Goal: Register for event/course

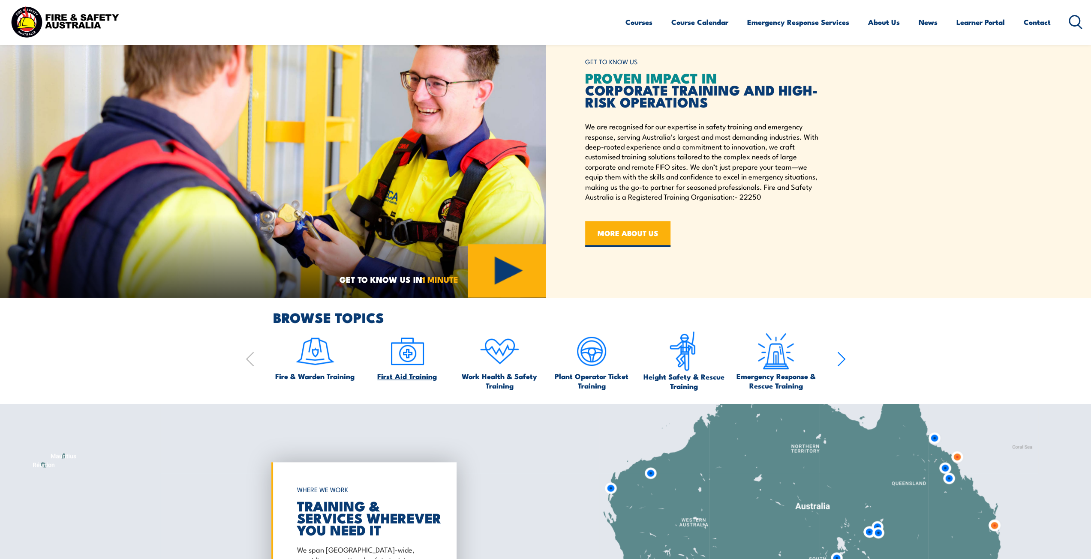
scroll to position [557, 0]
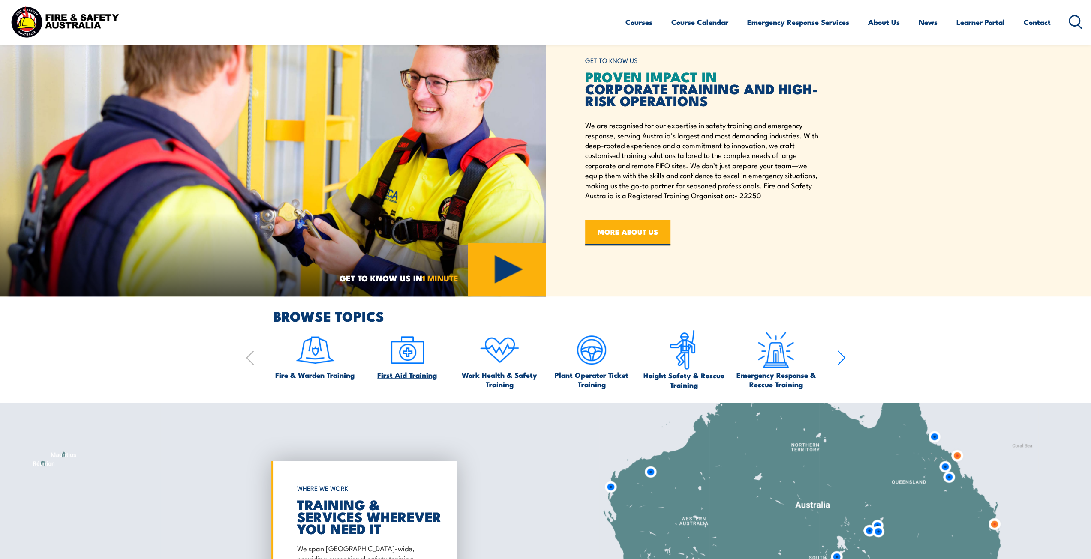
click at [402, 350] on img at bounding box center [407, 350] width 40 height 40
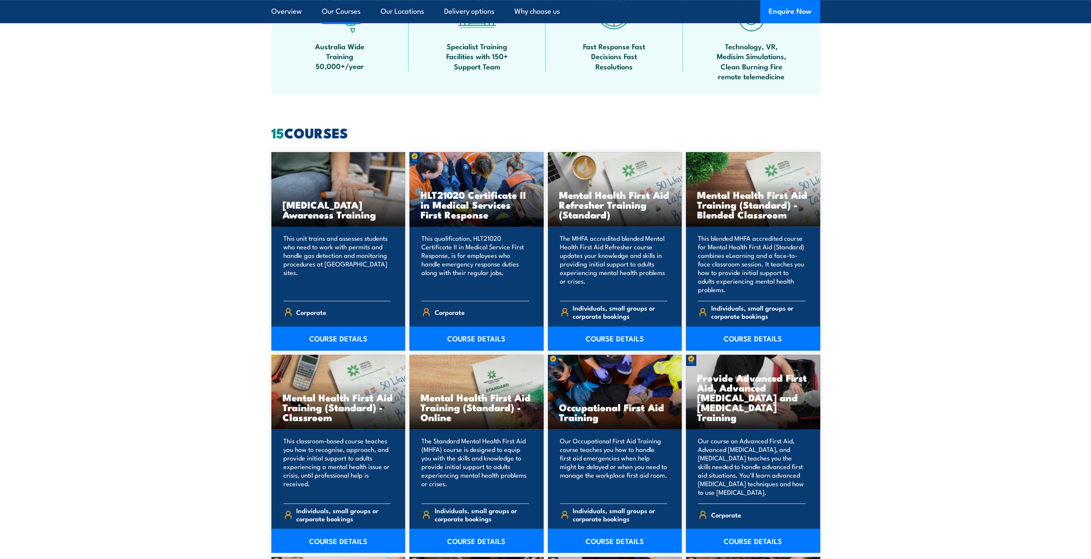
scroll to position [729, 0]
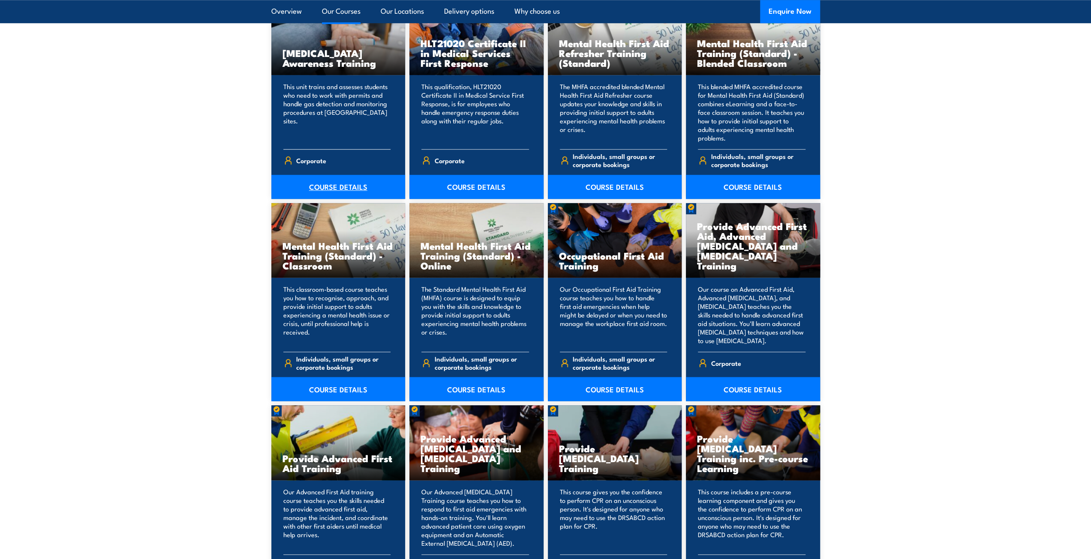
click at [335, 180] on link "COURSE DETAILS" at bounding box center [338, 187] width 134 height 24
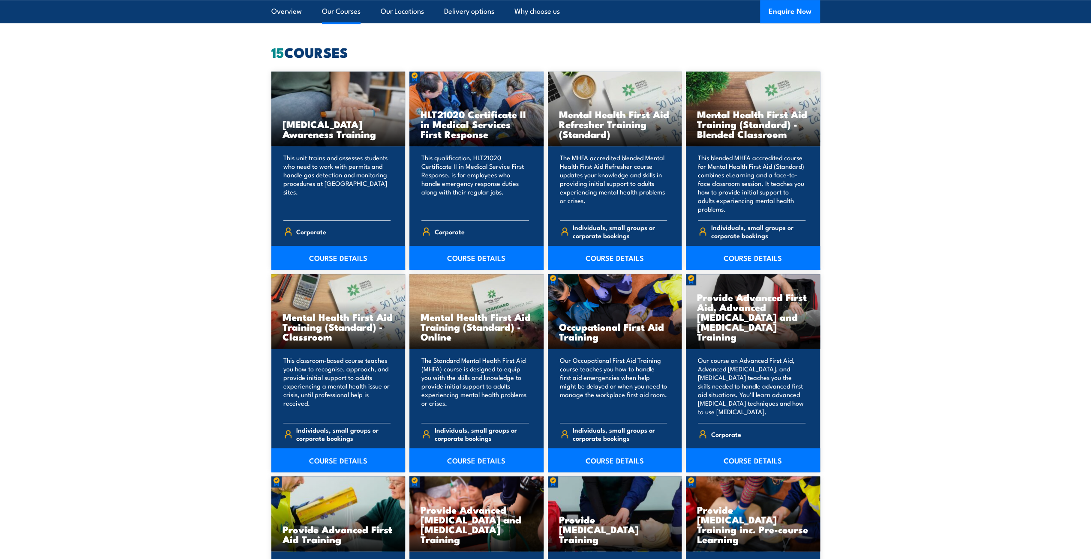
scroll to position [643, 0]
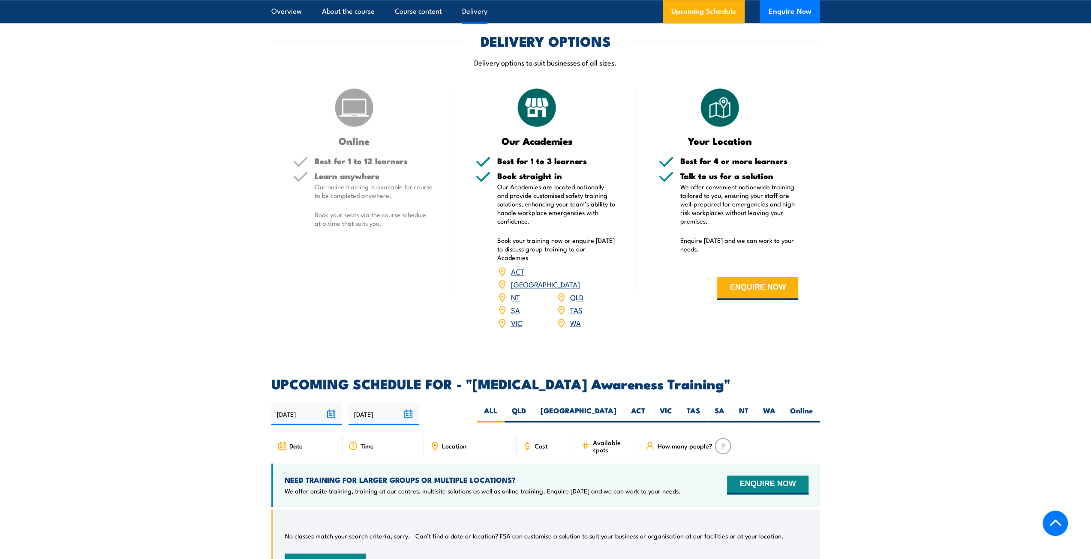
scroll to position [943, 0]
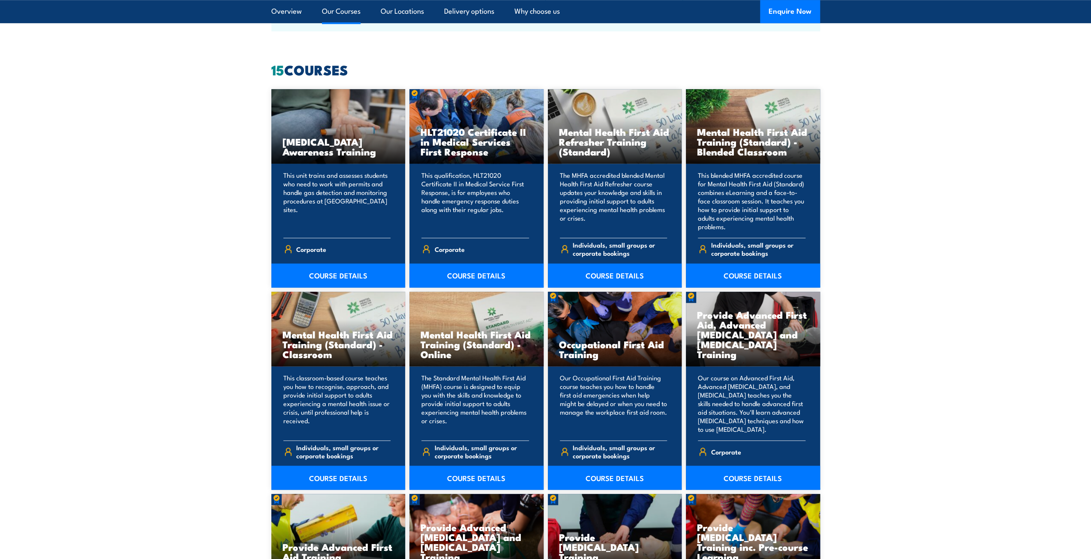
scroll to position [643, 0]
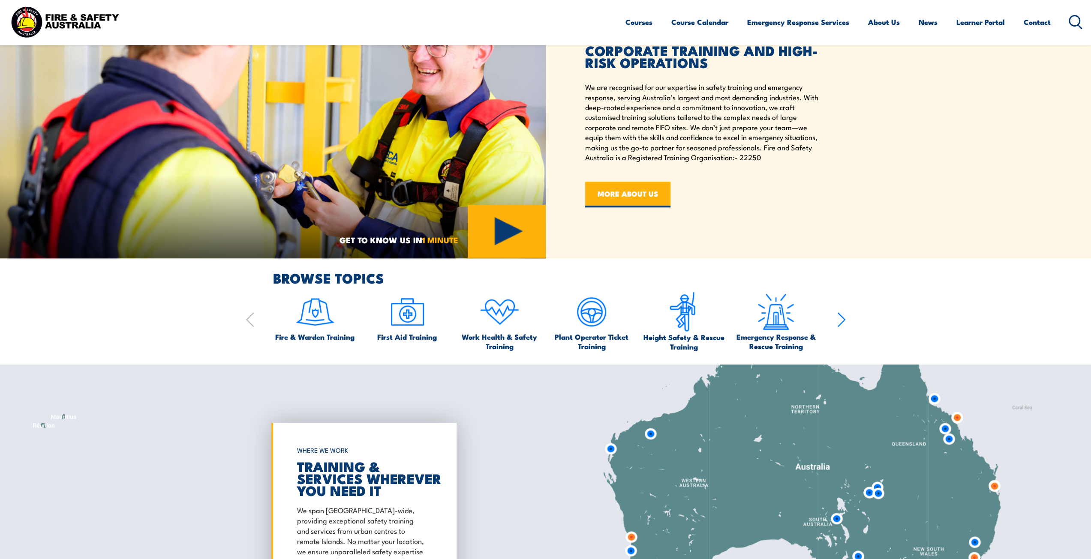
scroll to position [600, 0]
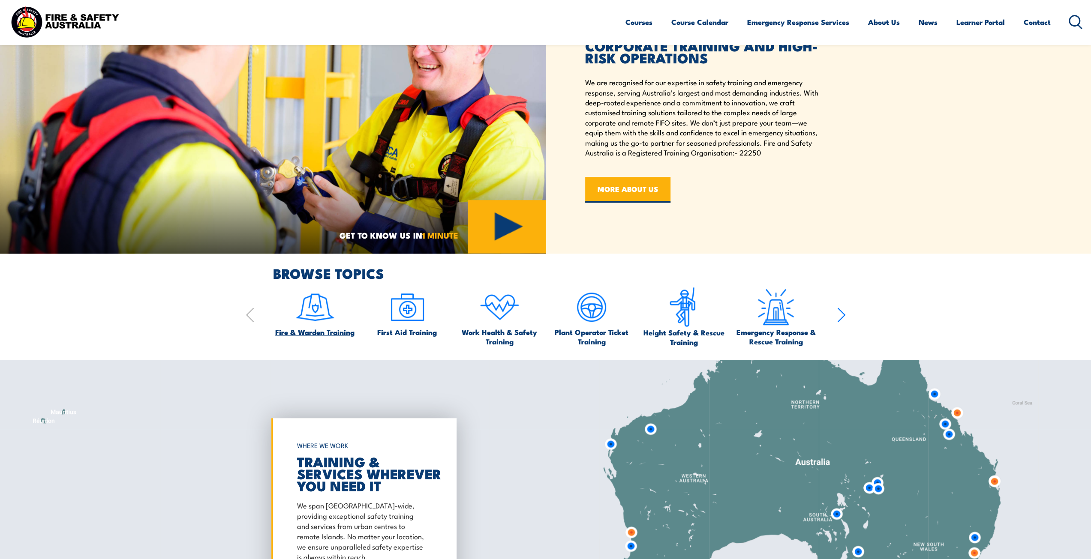
click at [313, 328] on span "Fire & Warden Training" at bounding box center [314, 331] width 79 height 9
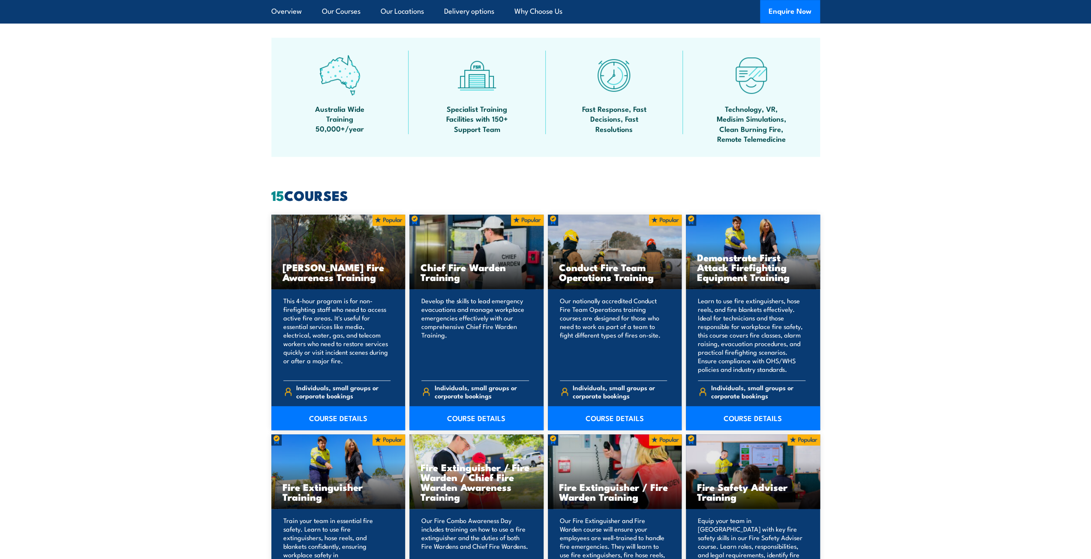
scroll to position [643, 0]
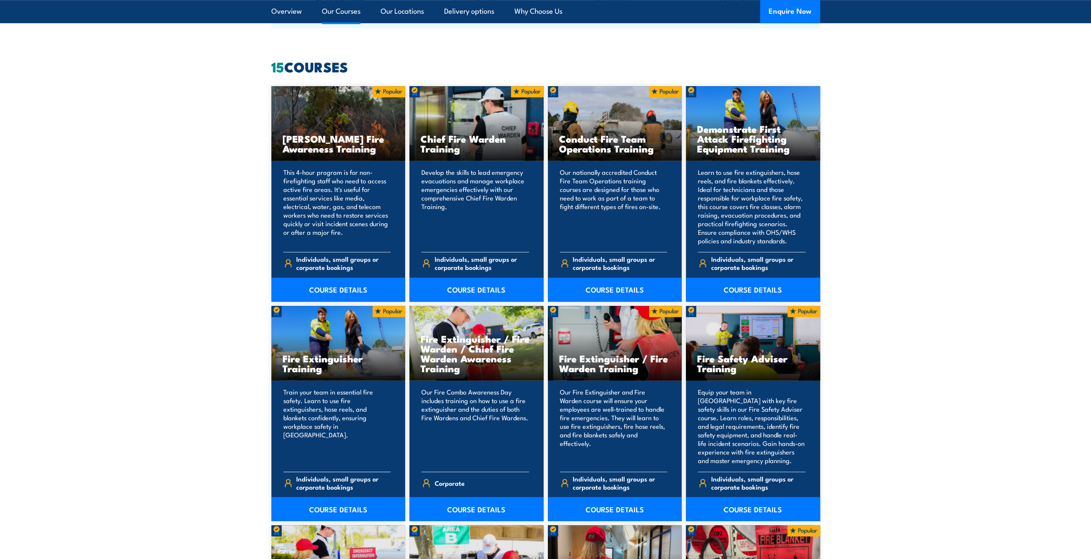
click at [373, 377] on div "Fire Extinguisher Training" at bounding box center [338, 343] width 134 height 75
click at [348, 513] on link "COURSE DETAILS" at bounding box center [338, 509] width 134 height 24
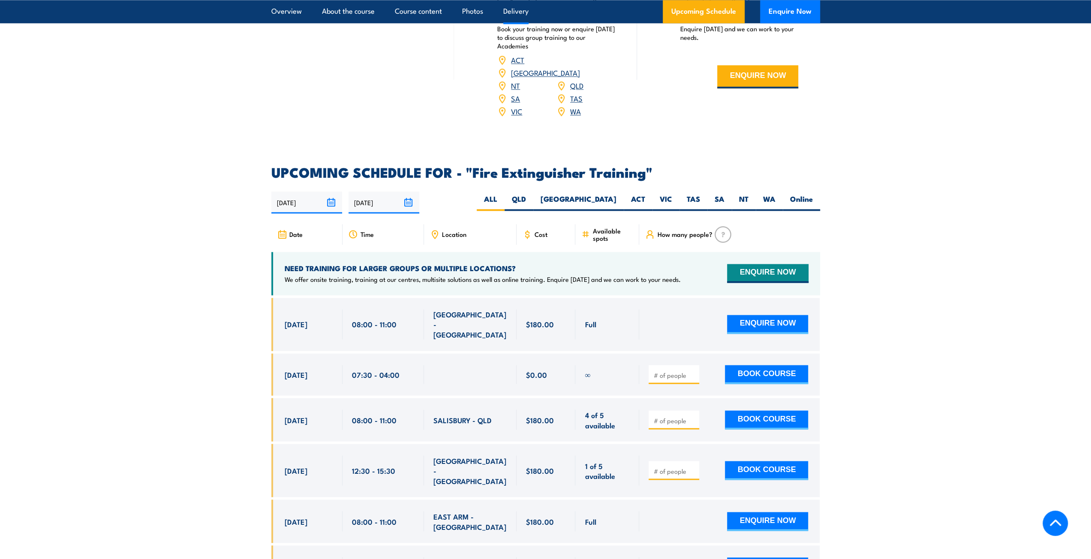
scroll to position [1286, 0]
click at [673, 370] on input "number" at bounding box center [674, 374] width 43 height 9
click at [695, 369] on span at bounding box center [674, 374] width 45 height 10
click at [693, 370] on input "1" at bounding box center [674, 374] width 43 height 9
click at [744, 365] on button "BOOK COURSE" at bounding box center [766, 374] width 83 height 19
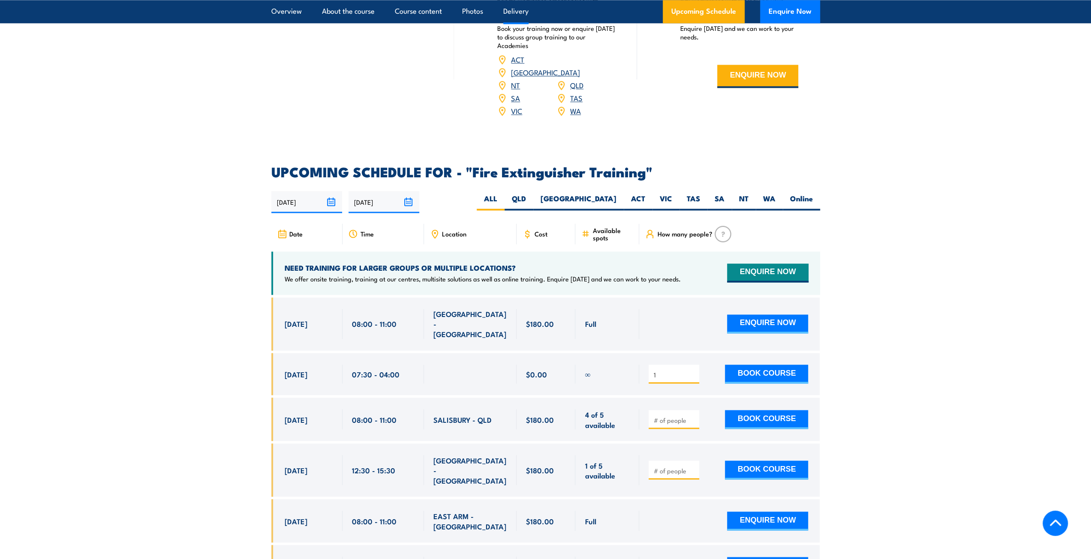
click at [693, 370] on input "1" at bounding box center [674, 374] width 43 height 9
click at [692, 370] on input "0" at bounding box center [674, 374] width 43 height 9
click at [750, 365] on button "BOOK COURSE" at bounding box center [766, 374] width 83 height 19
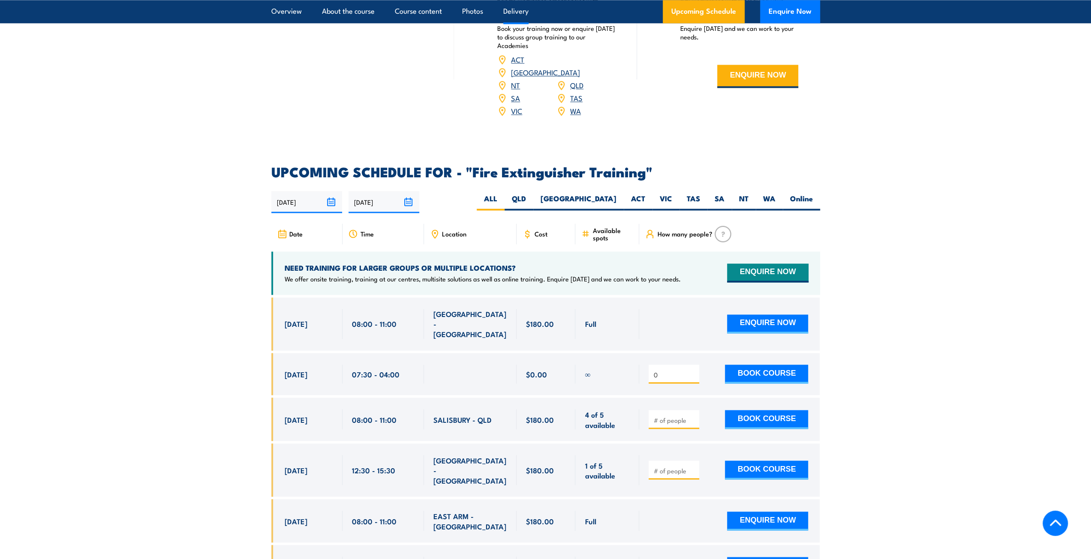
click at [697, 365] on div "0" at bounding box center [674, 374] width 51 height 19
type input "1"
click at [692, 370] on input "1" at bounding box center [674, 374] width 43 height 9
click at [748, 365] on button "BOOK COURSE" at bounding box center [766, 374] width 83 height 19
click at [694, 370] on input "1" at bounding box center [674, 374] width 43 height 9
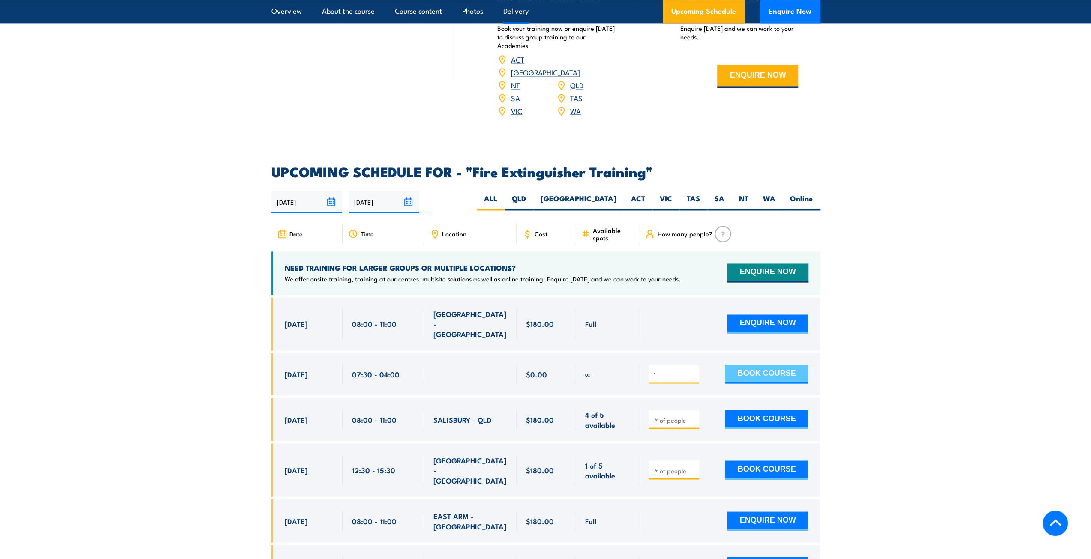
click at [757, 365] on button "BOOK COURSE" at bounding box center [766, 374] width 83 height 19
click at [677, 370] on input "1" at bounding box center [674, 374] width 43 height 9
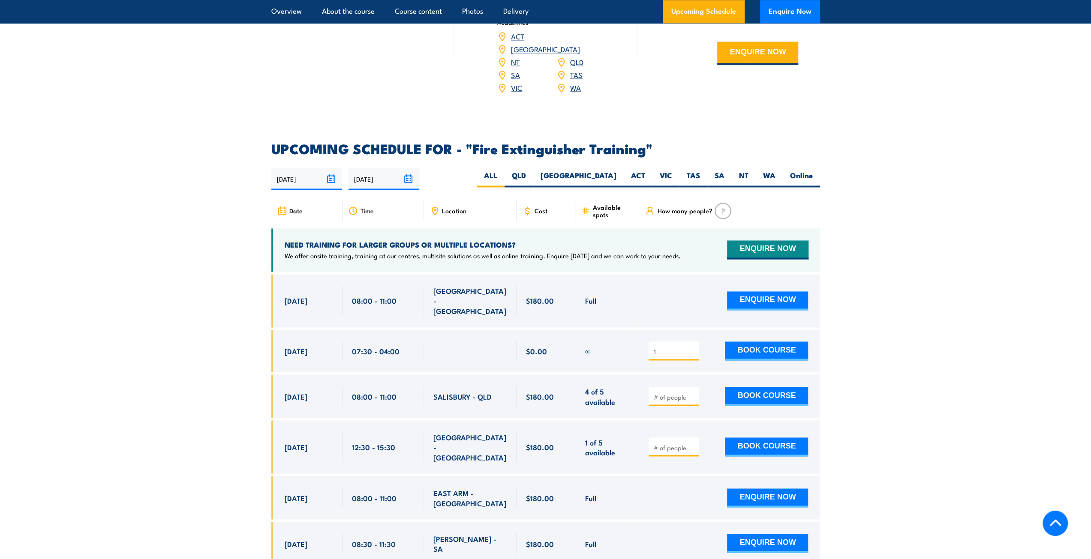
scroll to position [1329, 0]
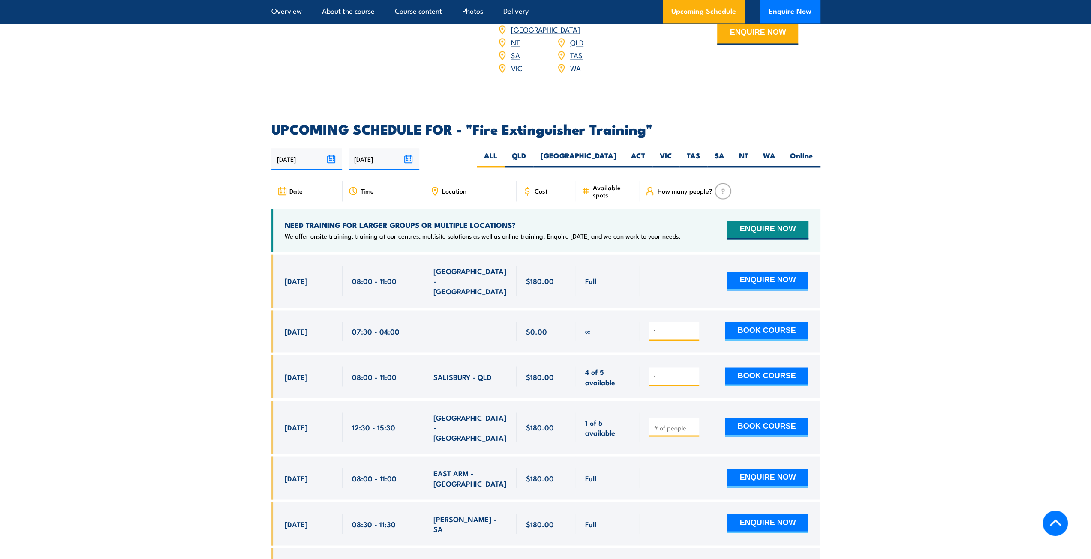
type input "1"
click at [693, 373] on input "1" at bounding box center [674, 377] width 43 height 9
click at [694, 373] on input "1" at bounding box center [674, 377] width 43 height 9
click at [745, 367] on button "BOOK COURSE" at bounding box center [766, 376] width 83 height 19
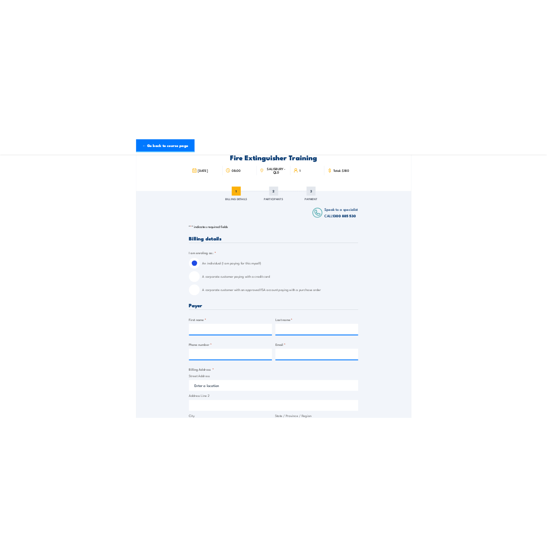
scroll to position [43, 0]
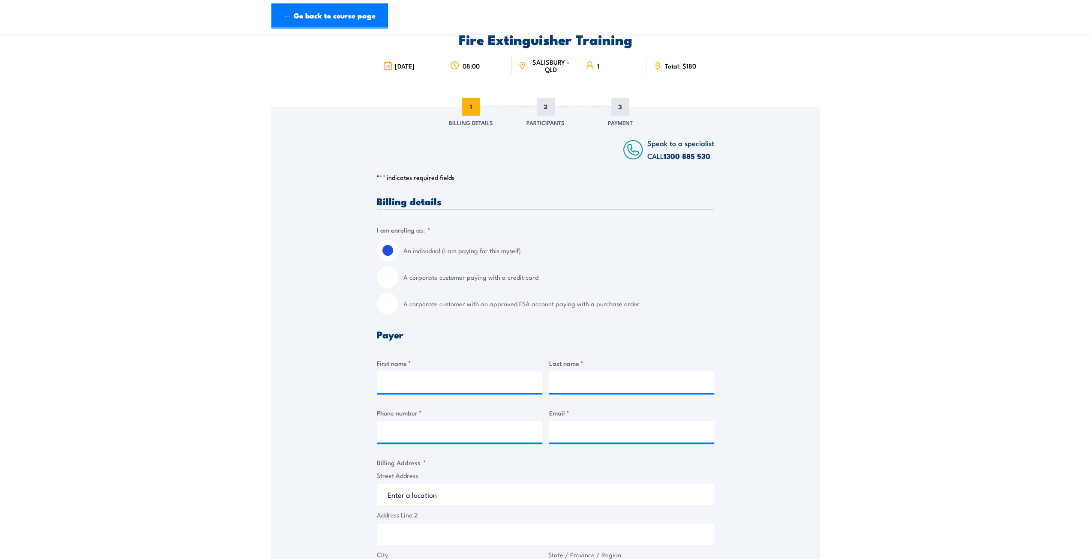
scroll to position [43, 0]
click at [395, 300] on input "A corporate customer with an approved FSA account paying with a purchase order" at bounding box center [387, 302] width 21 height 21
radio input "true"
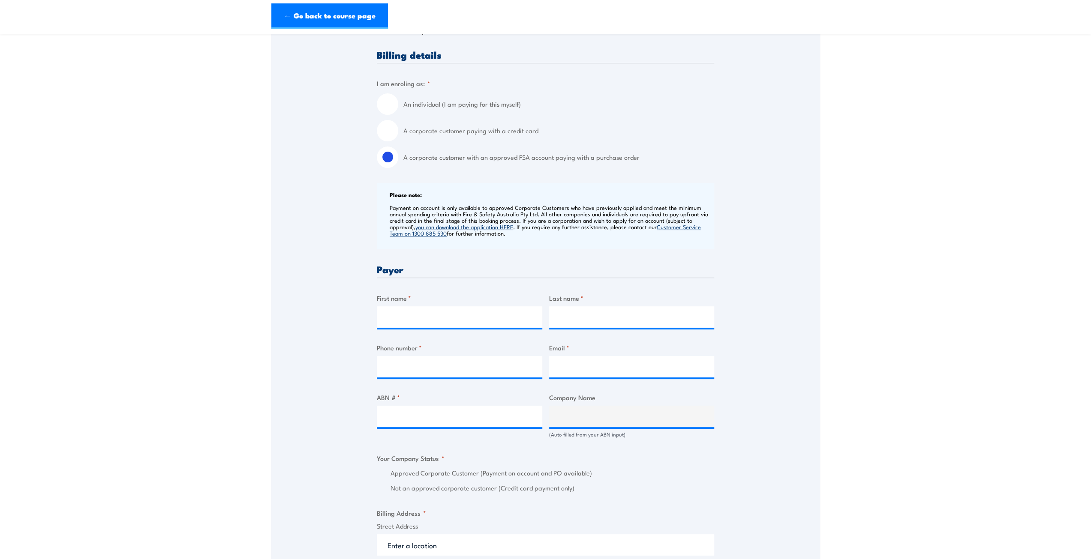
scroll to position [214, 0]
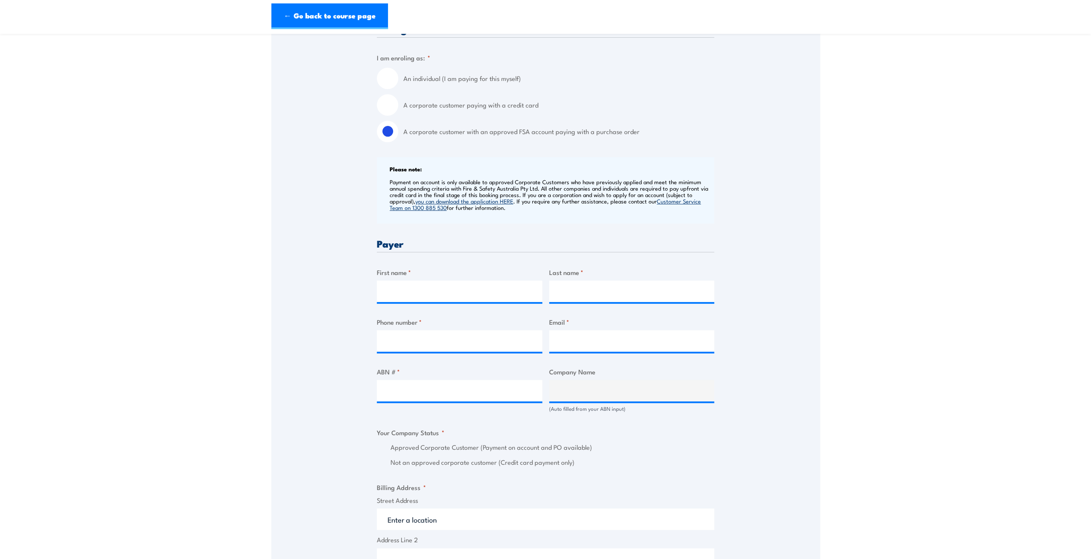
click at [418, 280] on div "First name *" at bounding box center [459, 284] width 165 height 35
click at [418, 287] on input "First name *" at bounding box center [459, 291] width 165 height 21
type input "Ally"
click at [596, 304] on div "Billing details I am enroling as: * An individual (I am paying for this myself)…" at bounding box center [545, 450] width 337 height 853
click at [594, 295] on input "Last name *" at bounding box center [631, 291] width 165 height 21
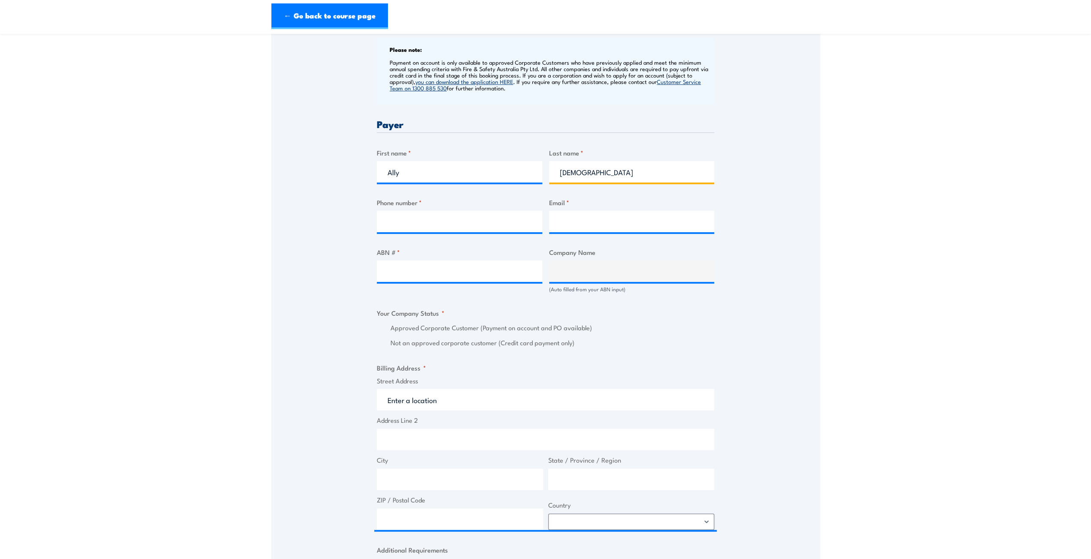
scroll to position [386, 0]
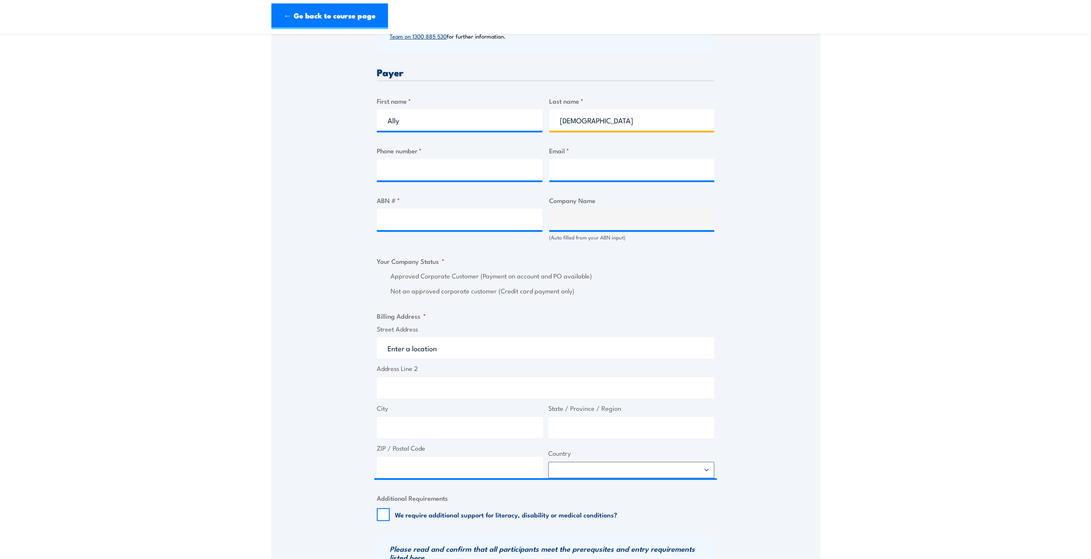
type input "Evangelio"
click at [472, 170] on input "Phone number *" at bounding box center [459, 169] width 165 height 21
type input "5442 5449"
click at [635, 155] on label "Email *" at bounding box center [631, 151] width 165 height 10
click at [635, 159] on input "Email *" at bounding box center [631, 169] width 165 height 21
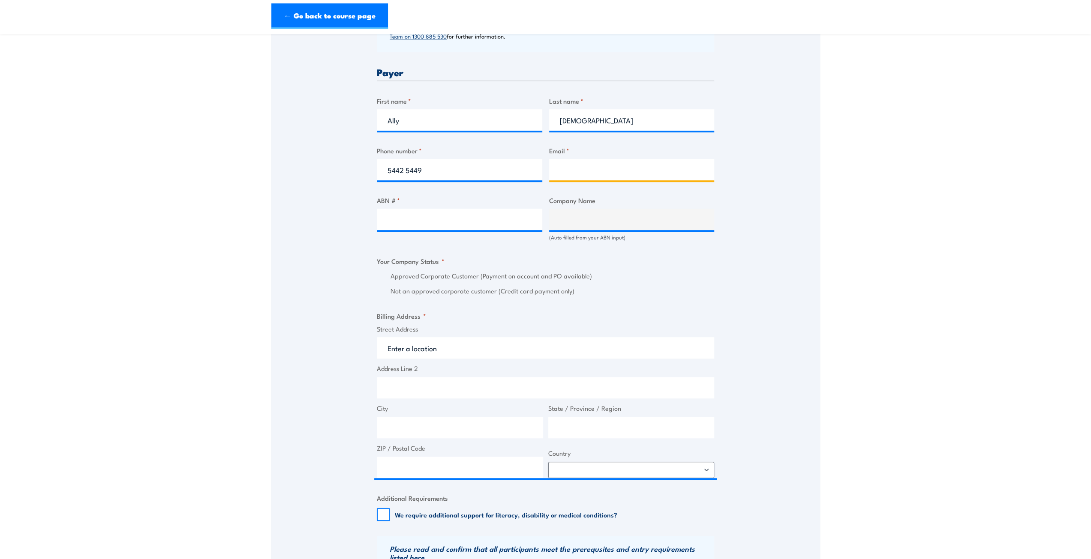
click at [625, 168] on input "Email *" at bounding box center [631, 169] width 165 height 21
type input "ally@safetysystems.net.au"
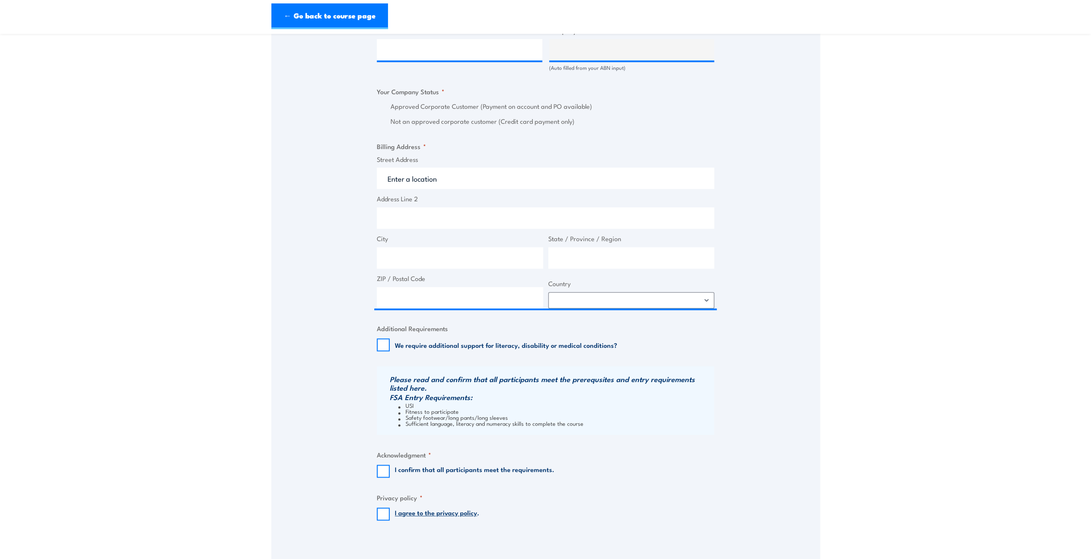
scroll to position [557, 0]
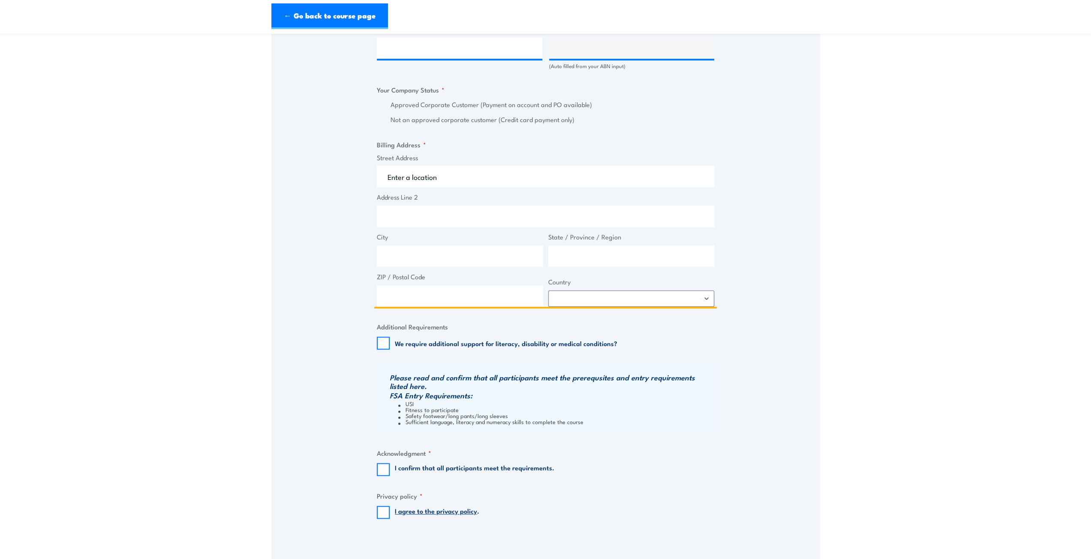
click at [443, 180] on input "Street Address" at bounding box center [545, 176] width 337 height 21
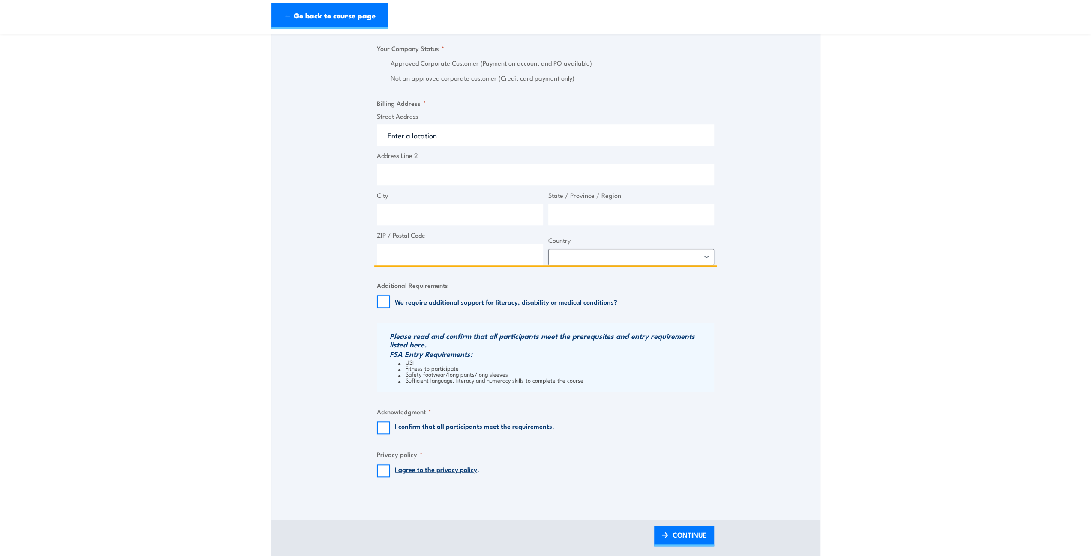
scroll to position [600, 0]
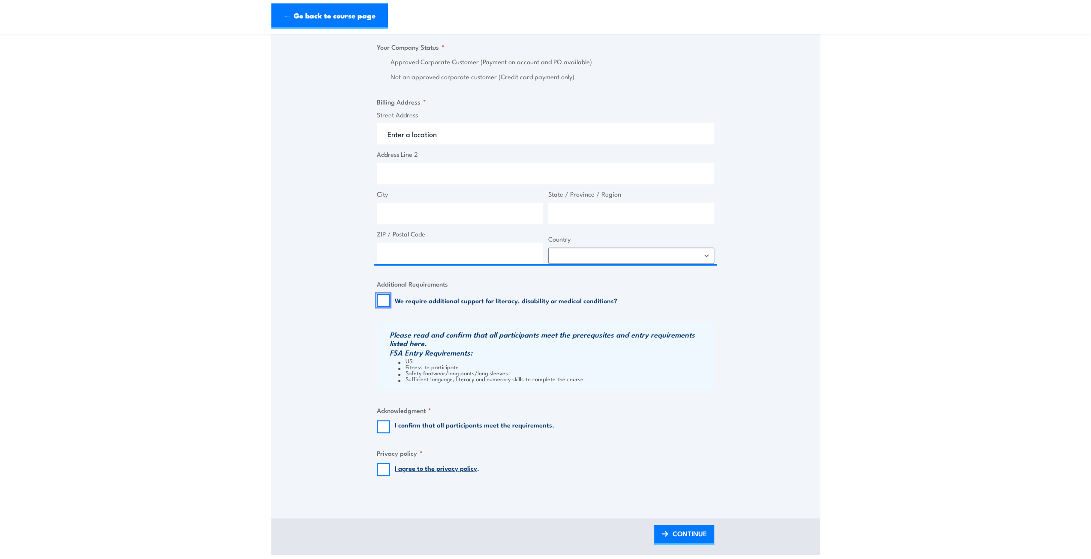
click at [387, 301] on input "We require additional support for literacy, disability or medical conditions?" at bounding box center [383, 300] width 13 height 13
checkbox input "true"
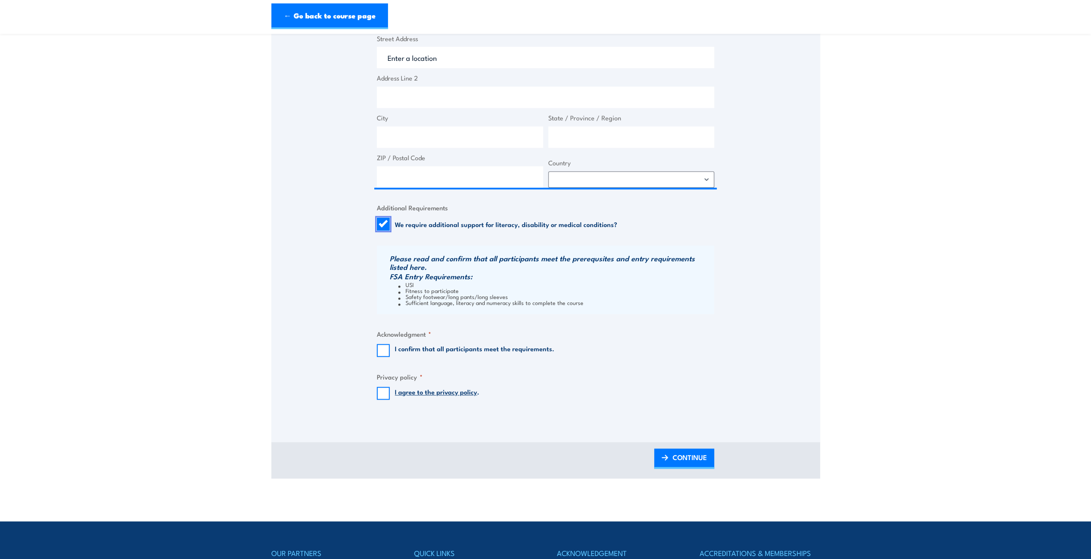
scroll to position [686, 0]
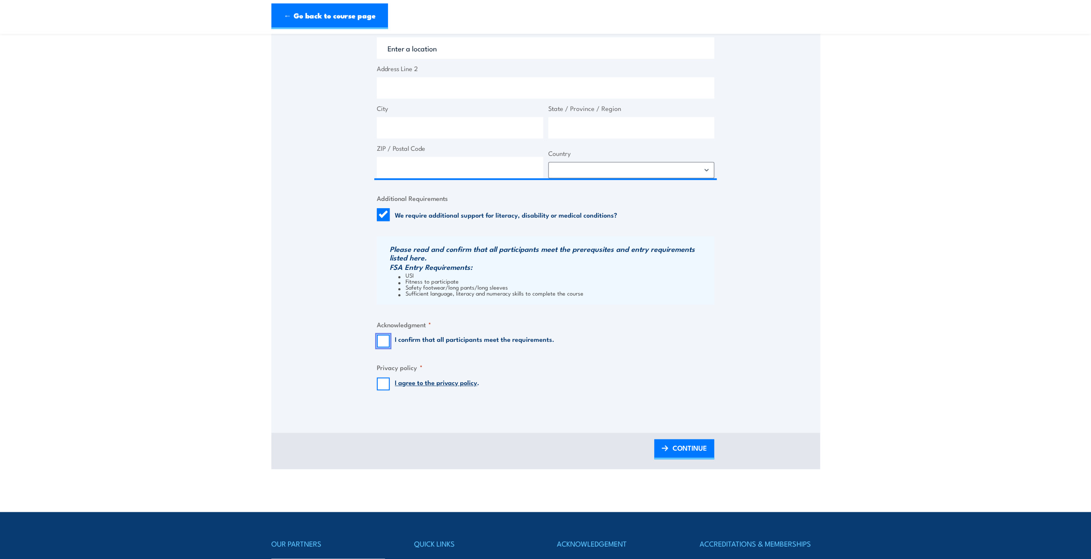
click at [385, 344] on input "I confirm that all participants meet the requirements." at bounding box center [383, 341] width 13 height 13
checkbox input "true"
click at [384, 383] on input "I agree to the privacy policy ." at bounding box center [383, 384] width 13 height 13
checkbox input "true"
click at [701, 447] on span "CONTINUE" at bounding box center [690, 448] width 34 height 23
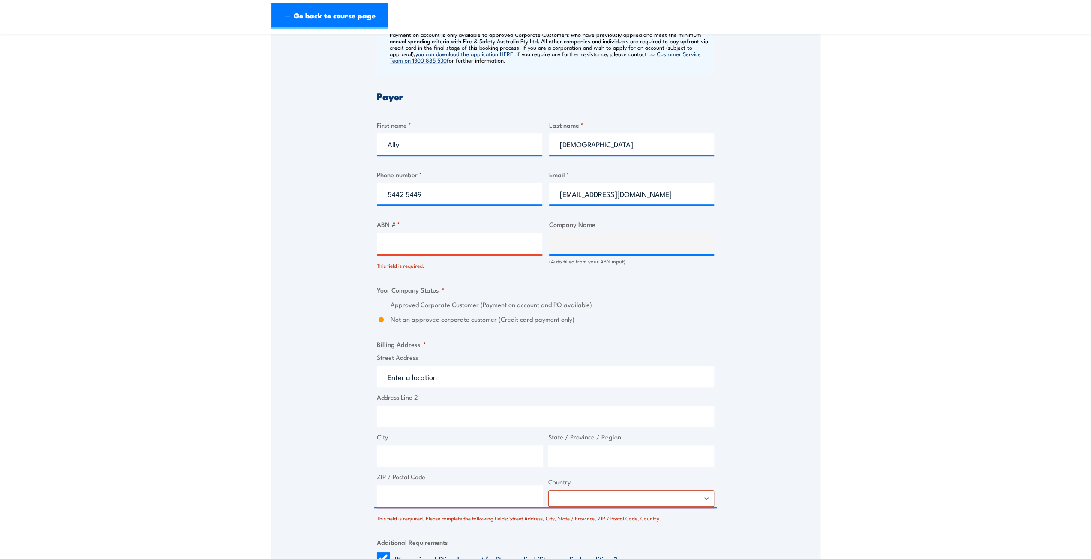
scroll to position [429, 0]
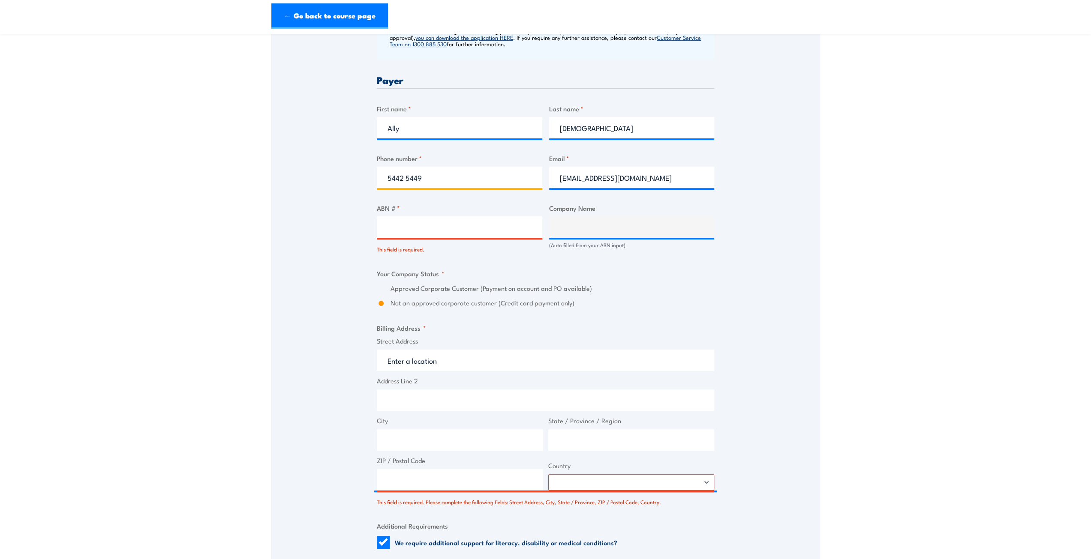
click at [447, 177] on input "5442 5449" at bounding box center [459, 177] width 165 height 21
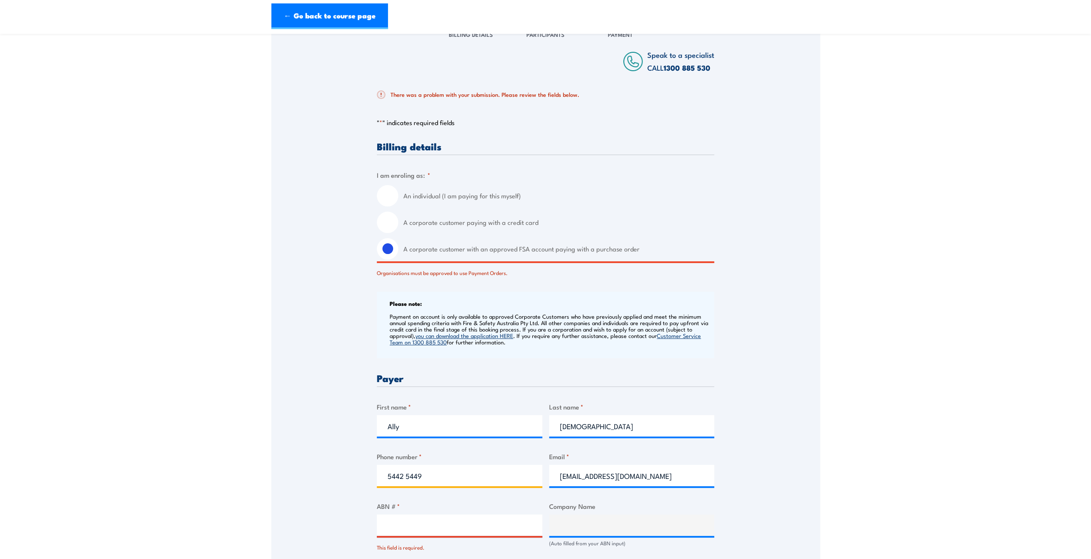
scroll to position [86, 0]
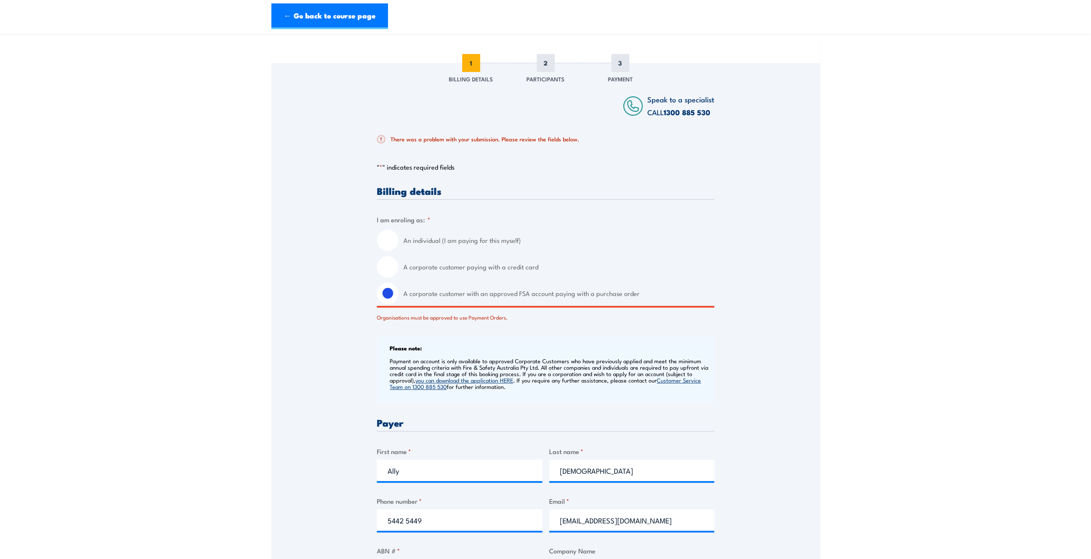
click at [395, 271] on input "A corporate customer paying with a credit card" at bounding box center [387, 266] width 21 height 21
radio input "true"
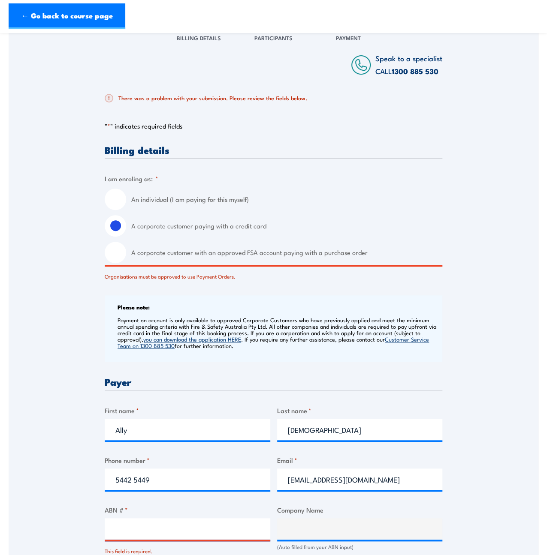
scroll to position [128, 0]
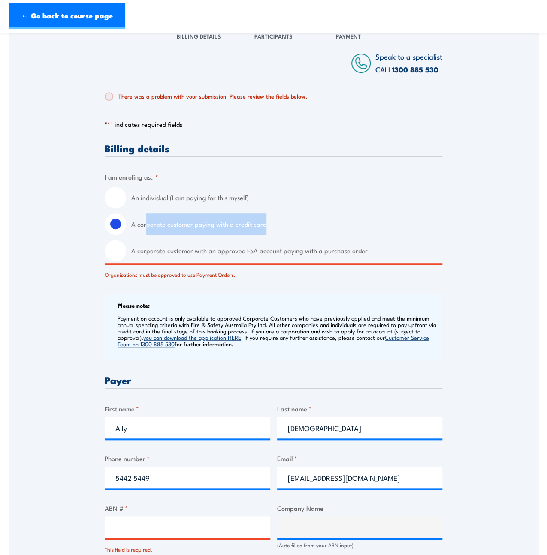
drag, startPoint x: 147, startPoint y: 223, endPoint x: 294, endPoint y: 225, distance: 146.2
click at [294, 225] on label "A corporate customer paying with a credit card" at bounding box center [286, 223] width 311 height 21
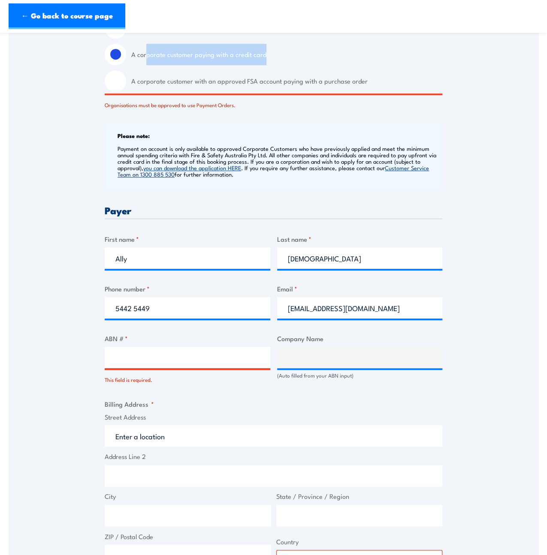
scroll to position [299, 0]
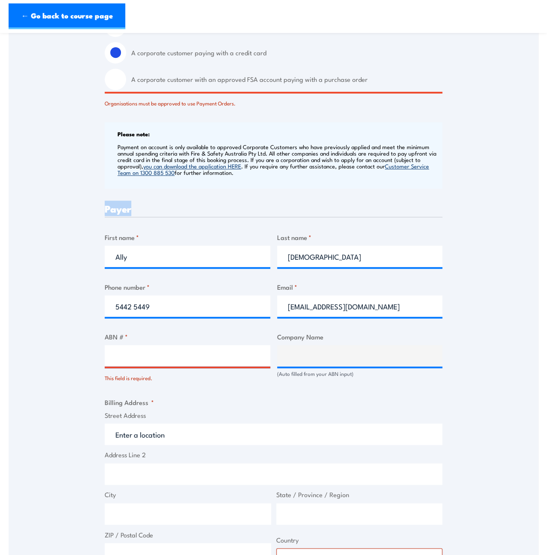
drag, startPoint x: 132, startPoint y: 214, endPoint x: 96, endPoint y: 210, distance: 35.8
click at [96, 210] on div "Speak to a specialist CALL 1300 885 530 CALL 1300 885 530 There was a problem w…" at bounding box center [273, 330] width 529 height 962
click at [141, 206] on h3 "Payer" at bounding box center [273, 209] width 337 height 10
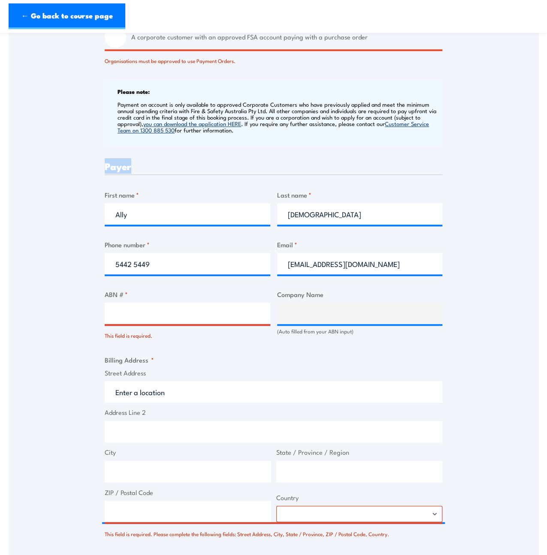
scroll to position [342, 0]
drag, startPoint x: 285, startPoint y: 265, endPoint x: 382, endPoint y: 260, distance: 97.0
click at [382, 260] on input "ally@safetysystems.net.au" at bounding box center [359, 262] width 165 height 21
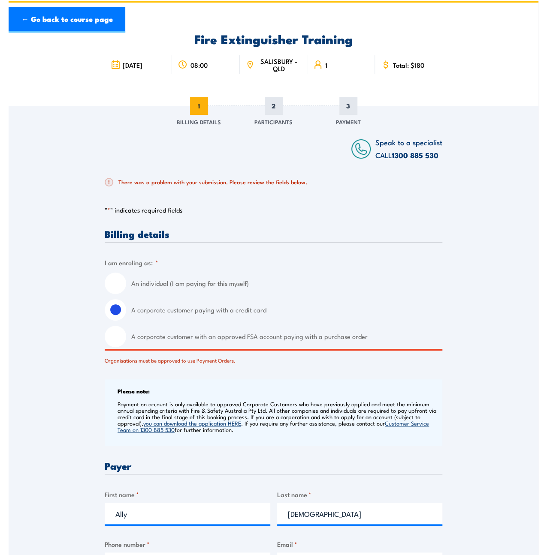
scroll to position [0, 0]
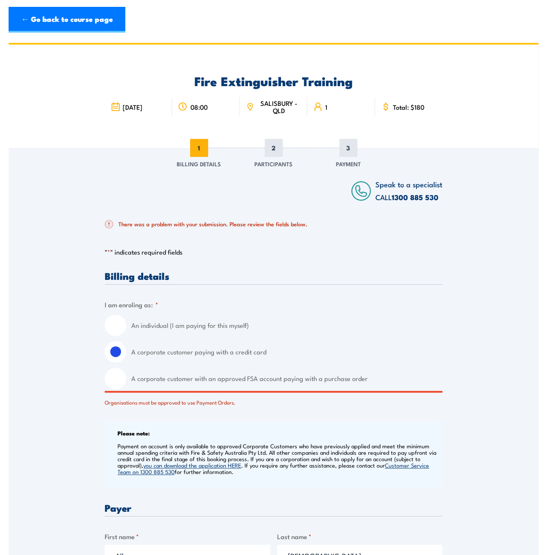
drag, startPoint x: 126, startPoint y: 99, endPoint x: 153, endPoint y: 113, distance: 30.3
click at [153, 113] on div "[DATE]" at bounding box center [138, 106] width 67 height 19
click at [189, 107] on div "08:00" at bounding box center [205, 106] width 67 height 19
click at [287, 114] on span "SALISBURY - QLD" at bounding box center [278, 106] width 45 height 15
click at [408, 111] on span "Total: $180" at bounding box center [408, 106] width 31 height 7
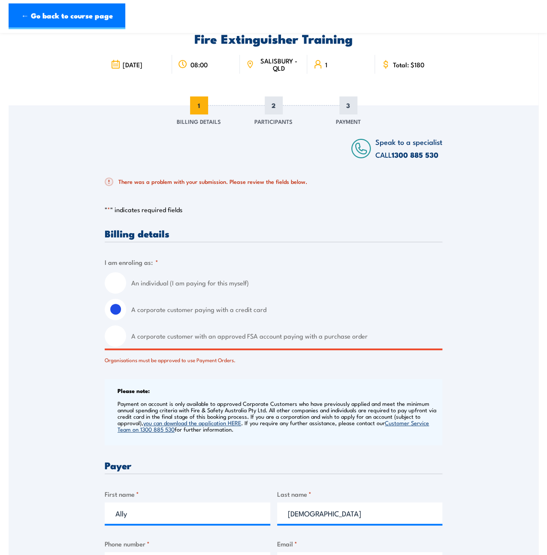
scroll to position [43, 0]
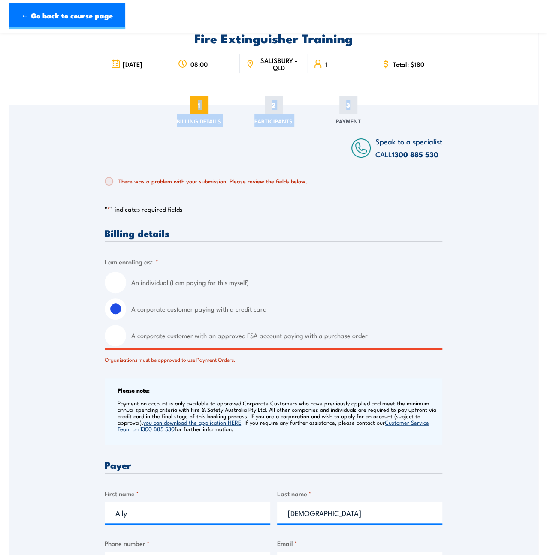
drag, startPoint x: 360, startPoint y: 105, endPoint x: 188, endPoint y: 99, distance: 171.5
click at [188, 99] on div "1 Billing Details 2 Participants 3 Payment" at bounding box center [273, 111] width 209 height 31
click at [246, 138] on div at bounding box center [202, 148] width 195 height 26
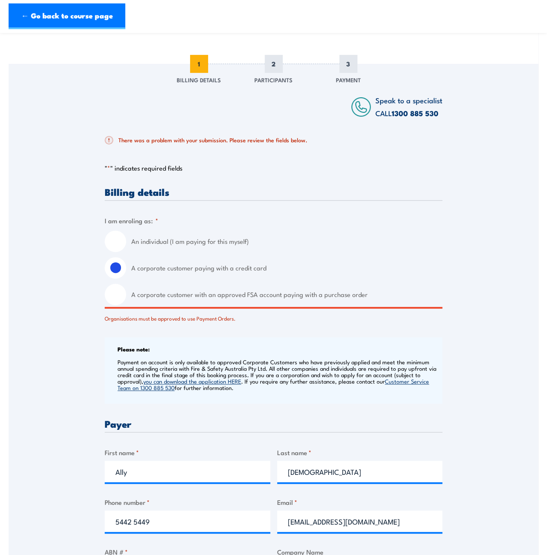
scroll to position [86, 0]
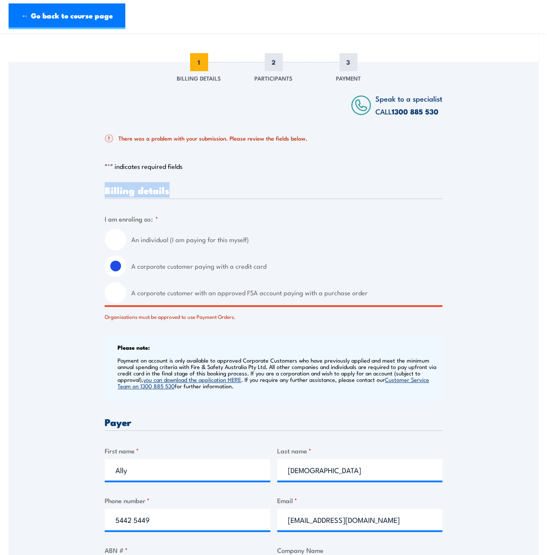
drag, startPoint x: 163, startPoint y: 191, endPoint x: 90, endPoint y: 186, distance: 73.5
click at [90, 186] on div "Speak to a specialist CALL 1300 885 530 CALL 1300 885 530 There was a problem w…" at bounding box center [273, 543] width 529 height 962
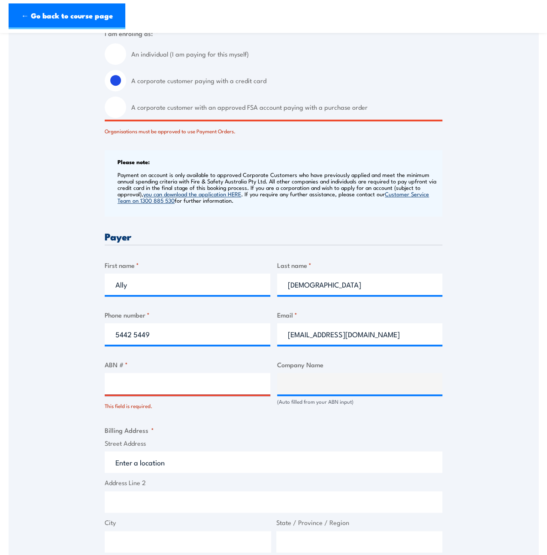
scroll to position [300, 0]
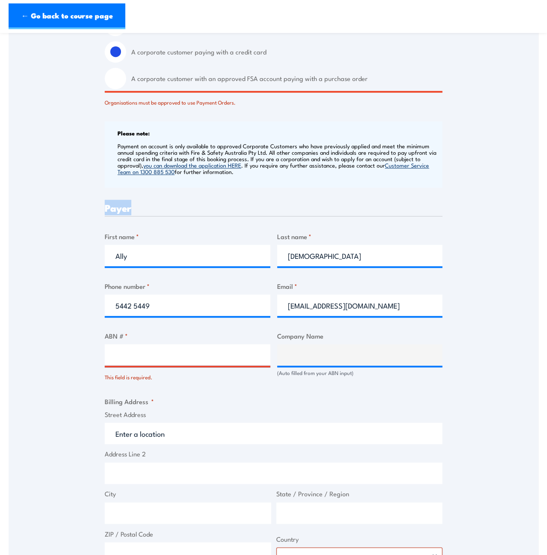
drag, startPoint x: 141, startPoint y: 208, endPoint x: 86, endPoint y: 204, distance: 54.6
click at [86, 204] on div "Speak to a specialist CALL 1300 885 530 CALL 1300 885 530 There was a problem w…" at bounding box center [273, 329] width 529 height 962
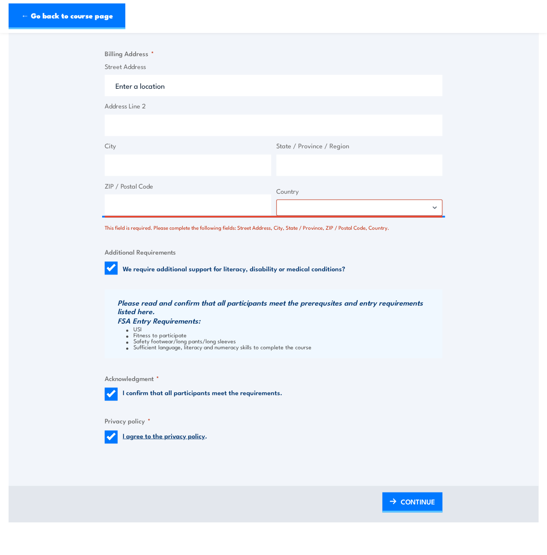
scroll to position [686, 0]
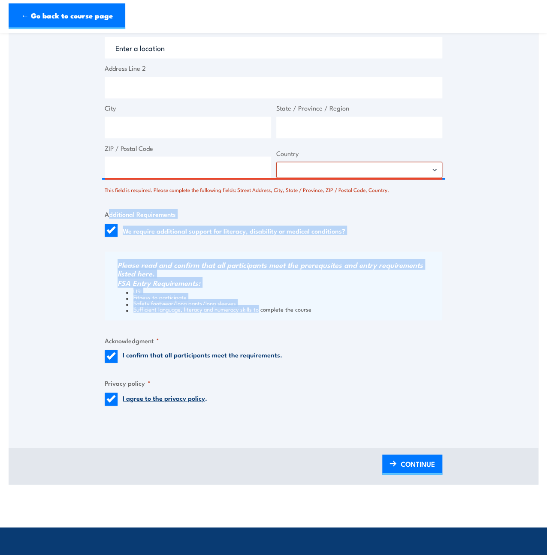
drag, startPoint x: 110, startPoint y: 212, endPoint x: 255, endPoint y: 326, distance: 185.0
click at [256, 326] on div "Billing details I am enroling as: * An individual (I am paying for this myself)…" at bounding box center [273, 2] width 337 height 835
click at [216, 238] on div "Billing details I am enroling as: * An individual (I am paying for this myself)…" at bounding box center [273, 2] width 337 height 835
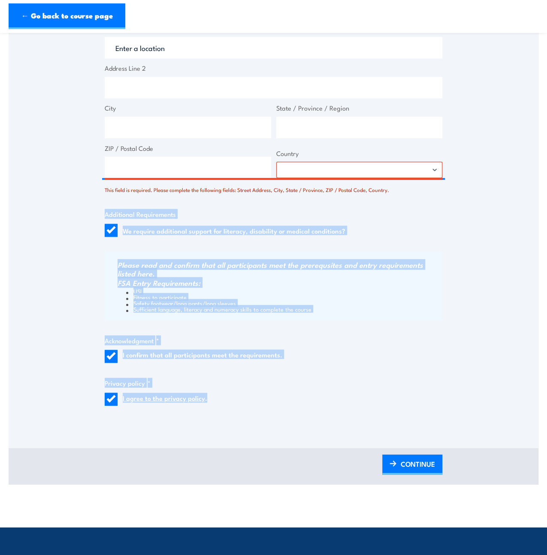
drag, startPoint x: 150, startPoint y: 215, endPoint x: 255, endPoint y: 406, distance: 218.7
click at [237, 289] on li "USI" at bounding box center [283, 291] width 314 height 6
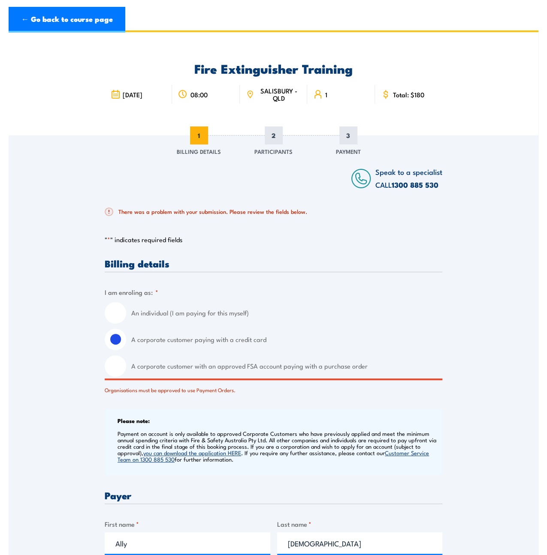
scroll to position [0, 0]
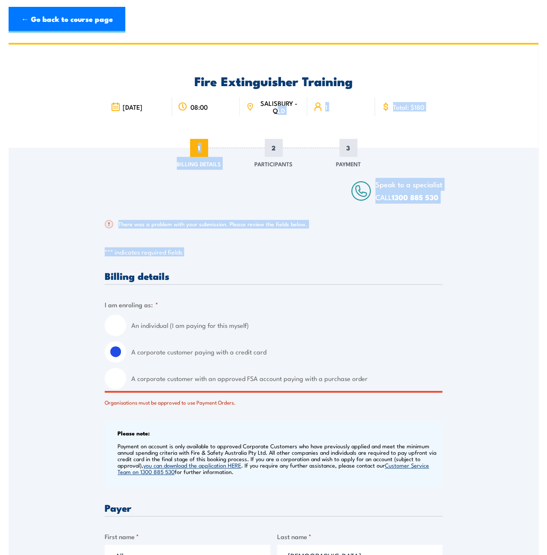
drag, startPoint x: 271, startPoint y: 138, endPoint x: 264, endPoint y: 139, distance: 7.5
click at [283, 163] on span "Participants" at bounding box center [273, 163] width 38 height 9
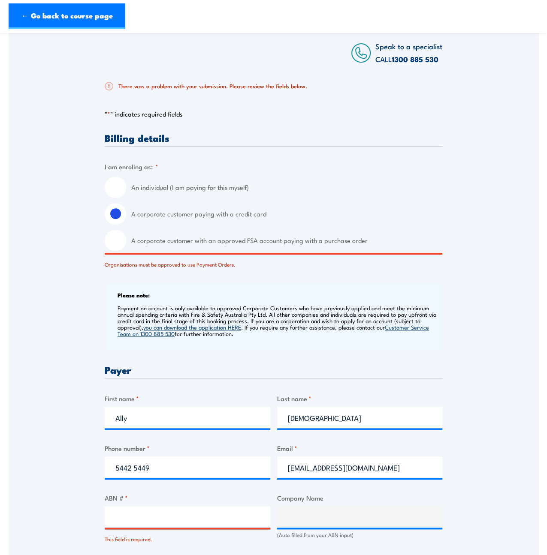
scroll to position [43, 0]
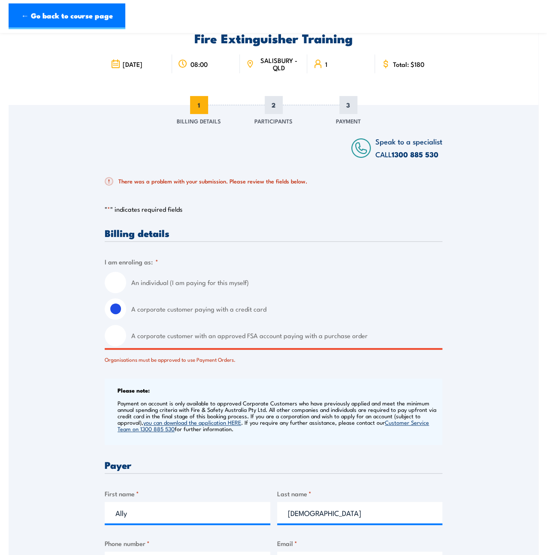
click at [115, 282] on input "An individual (I am paying for this myself)" at bounding box center [115, 282] width 21 height 21
radio input "true"
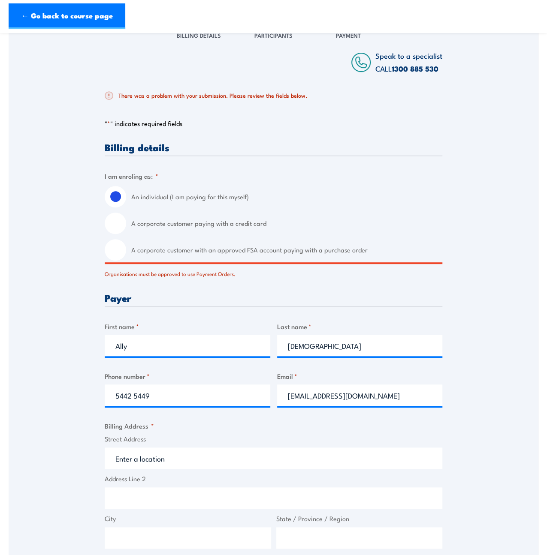
scroll to position [171, 0]
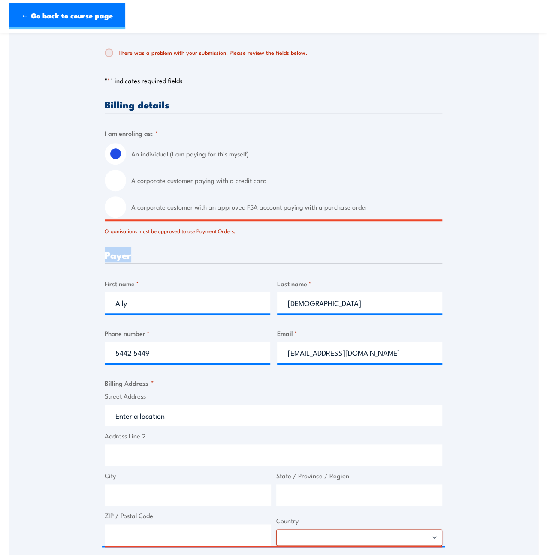
drag, startPoint x: 136, startPoint y: 252, endPoint x: 93, endPoint y: 255, distance: 43.0
click at [93, 255] on div "Speak to a specialist CALL 1300 885 530 CALL 1300 885 530 There was a problem w…" at bounding box center [273, 383] width 529 height 815
click at [150, 256] on h3 "Payer" at bounding box center [273, 255] width 337 height 10
drag, startPoint x: 143, startPoint y: 257, endPoint x: 99, endPoint y: 258, distance: 43.7
click at [99, 258] on div "Speak to a specialist CALL 1300 885 530 CALL 1300 885 530 There was a problem w…" at bounding box center [273, 383] width 529 height 815
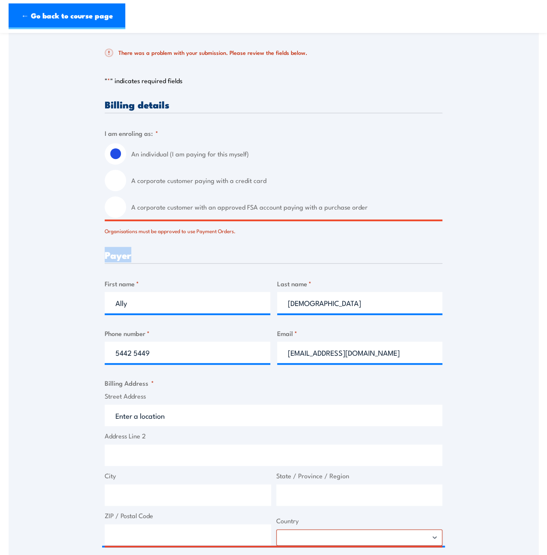
click at [155, 251] on h3 "Payer" at bounding box center [273, 255] width 337 height 10
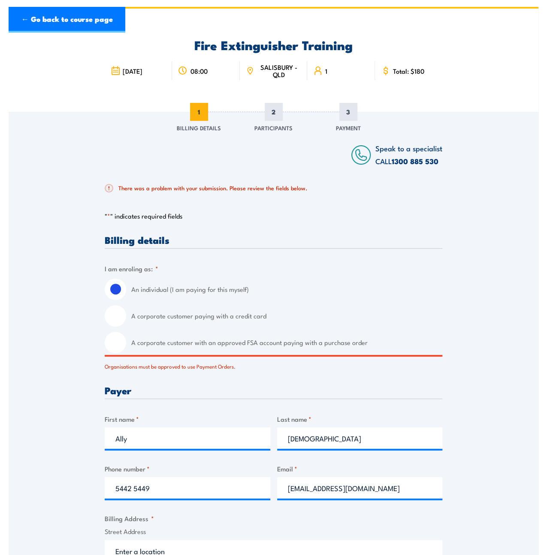
scroll to position [86, 0]
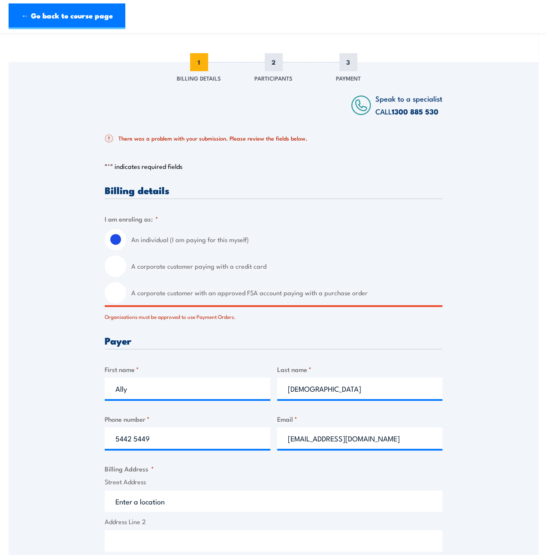
click at [115, 291] on input "A corporate customer with an approved FSA account paying with a purchase order" at bounding box center [115, 292] width 21 height 21
radio input "true"
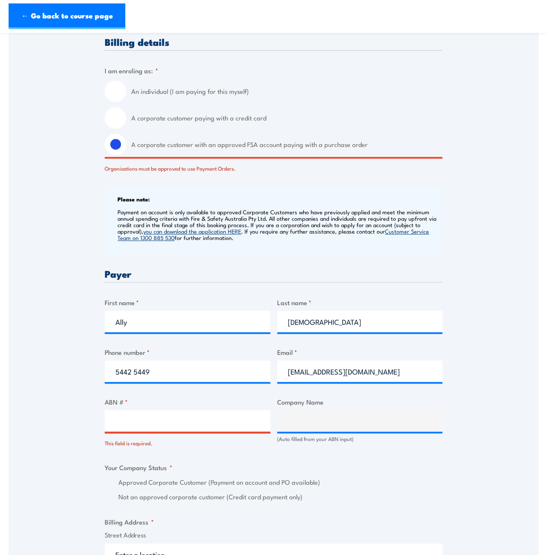
scroll to position [257, 0]
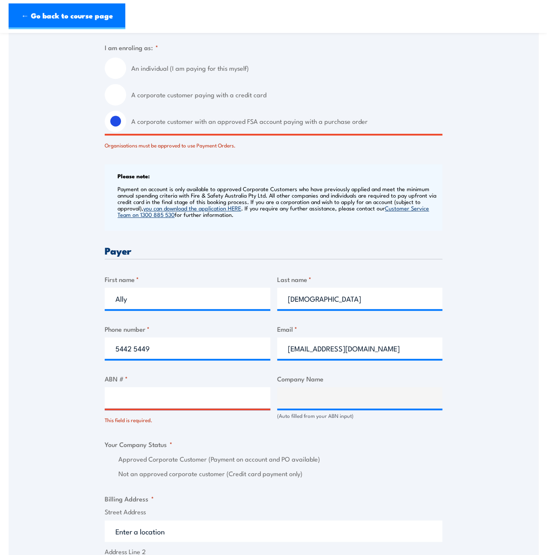
click at [138, 247] on h3 "Payer" at bounding box center [273, 251] width 337 height 10
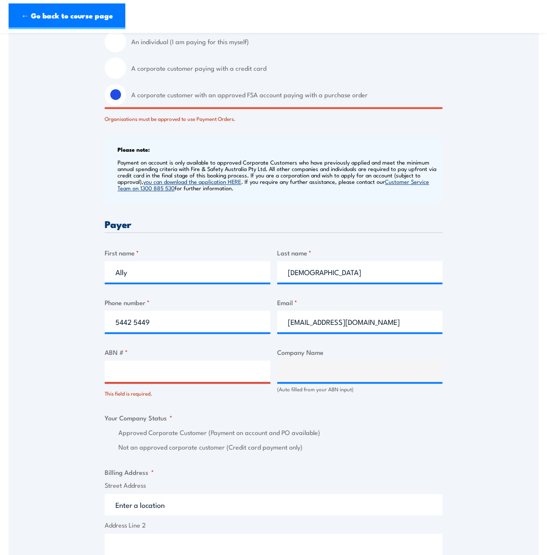
scroll to position [300, 0]
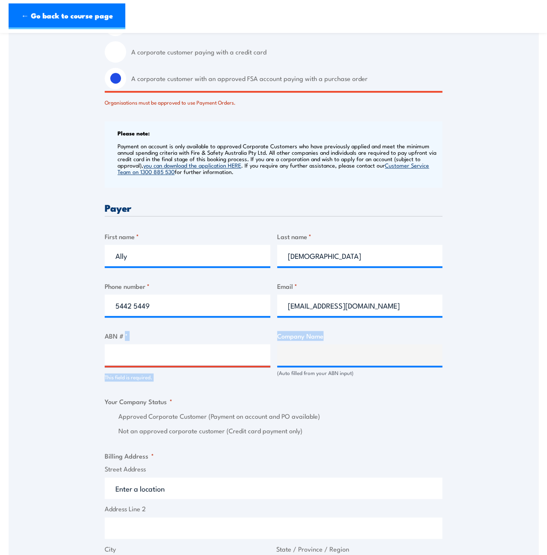
drag, startPoint x: 325, startPoint y: 336, endPoint x: 268, endPoint y: 340, distance: 56.7
click at [268, 340] on div "Billing details I am enroling as: * An individual (I am paying for this myself)…" at bounding box center [273, 416] width 337 height 890
click at [313, 318] on div "Billing details I am enroling as: * An individual (I am paying for this myself)…" at bounding box center [273, 416] width 337 height 890
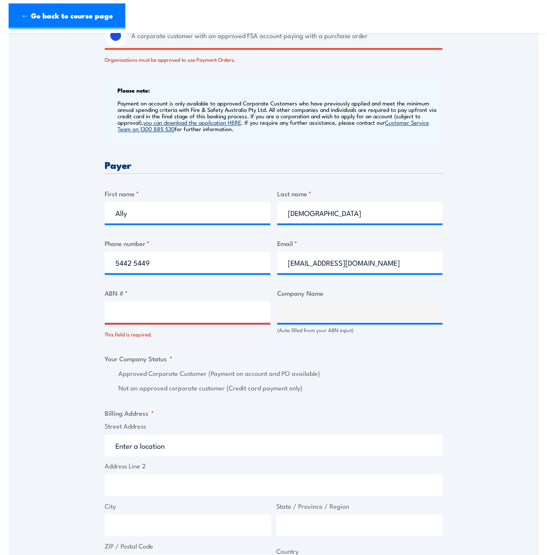
scroll to position [386, 0]
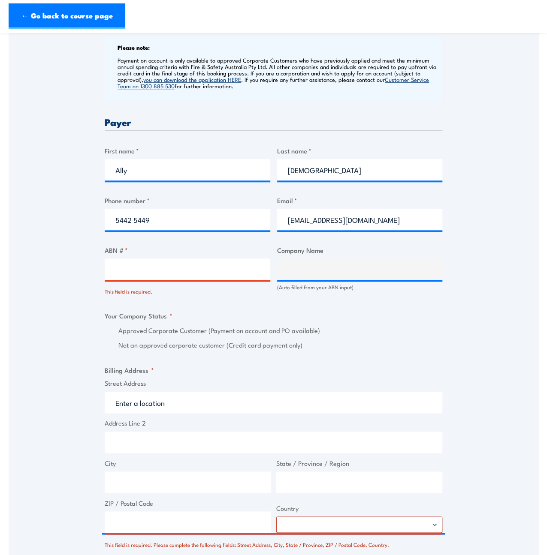
click at [124, 268] on input "ABN # *" at bounding box center [187, 268] width 165 height 21
drag, startPoint x: 152, startPoint y: 292, endPoint x: 104, endPoint y: 288, distance: 48.7
click at [104, 288] on div "Speak to a specialist CALL 1300 885 530 CALL 1300 885 530 There was a problem w…" at bounding box center [273, 270] width 529 height 1017
click at [165, 291] on div "This field is required." at bounding box center [187, 289] width 165 height 12
click at [182, 304] on div "Billing details I am enroling as: * An individual (I am paying for this myself)…" at bounding box center [273, 330] width 337 height 890
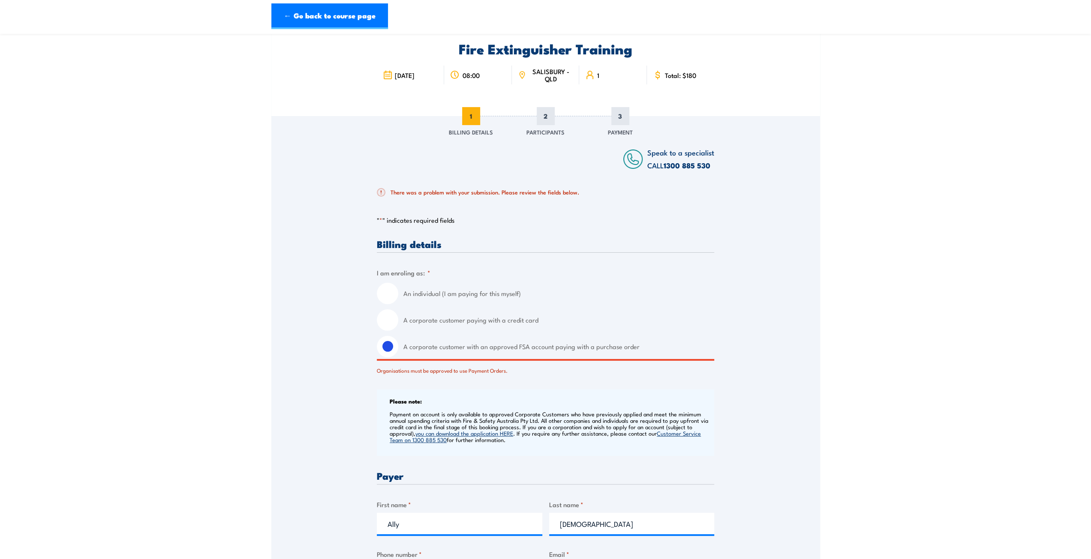
scroll to position [0, 0]
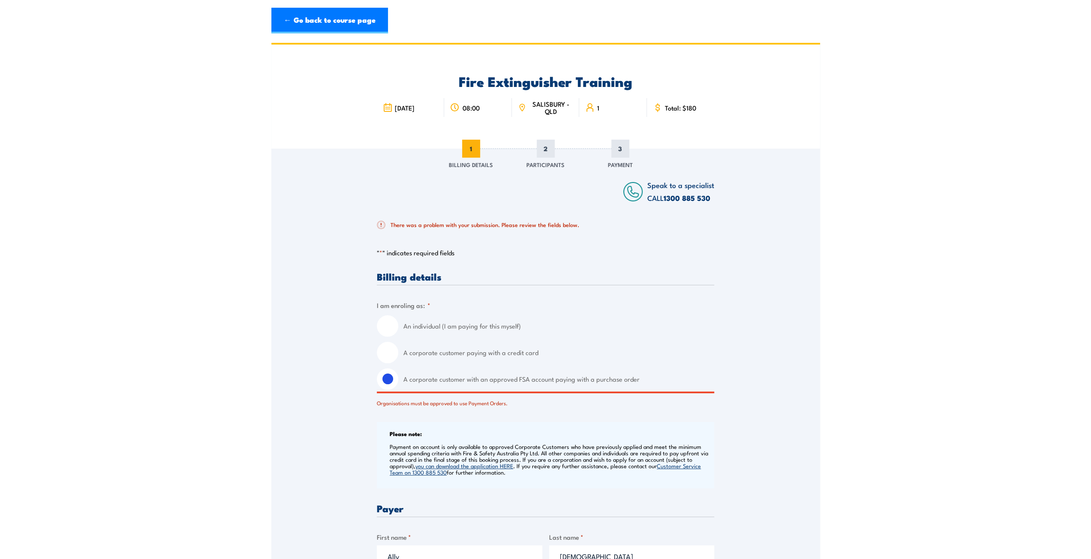
click at [790, 110] on div "Fire Extinguisher Training 18 August 2025 08:00 1" at bounding box center [545, 97] width 549 height 104
click at [386, 324] on input "An individual (I am paying for this myself)" at bounding box center [387, 325] width 21 height 21
radio input "true"
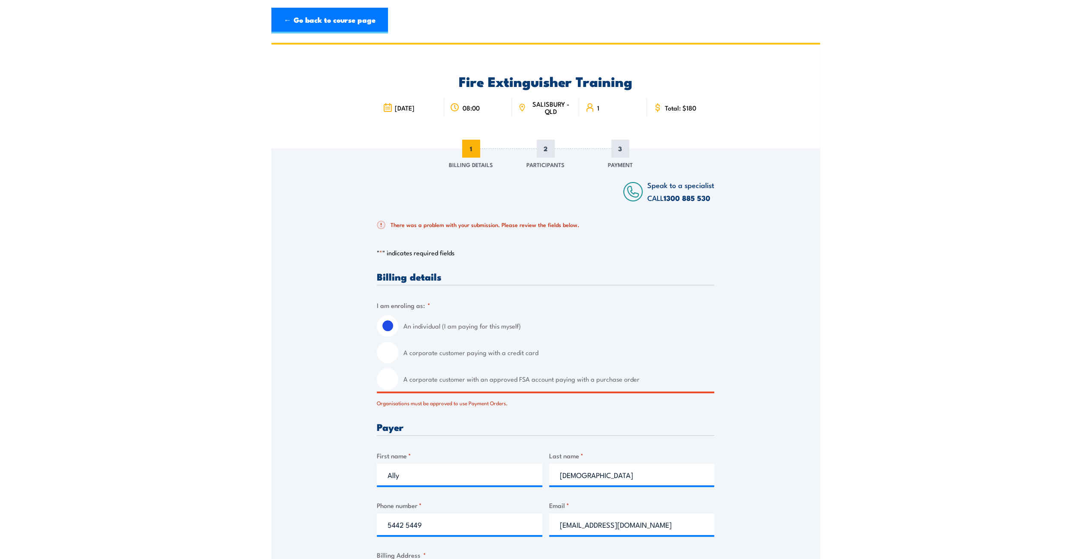
click at [383, 333] on input "An individual (I am paying for this myself)" at bounding box center [387, 325] width 21 height 21
click at [390, 353] on input "A corporate customer paying with a credit card" at bounding box center [387, 352] width 21 height 21
radio input "true"
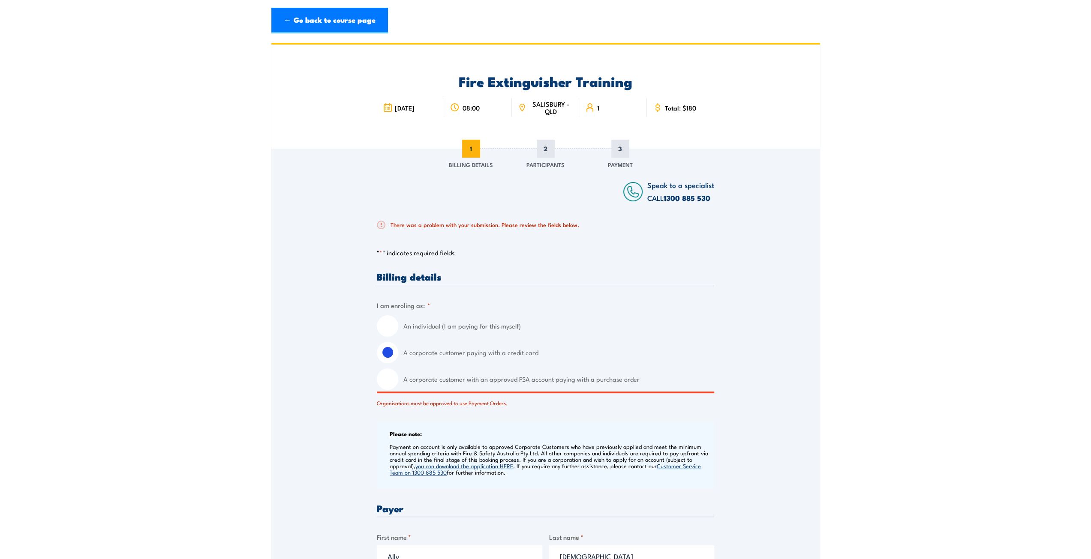
click at [389, 324] on input "An individual (I am paying for this myself)" at bounding box center [387, 325] width 21 height 21
radio input "true"
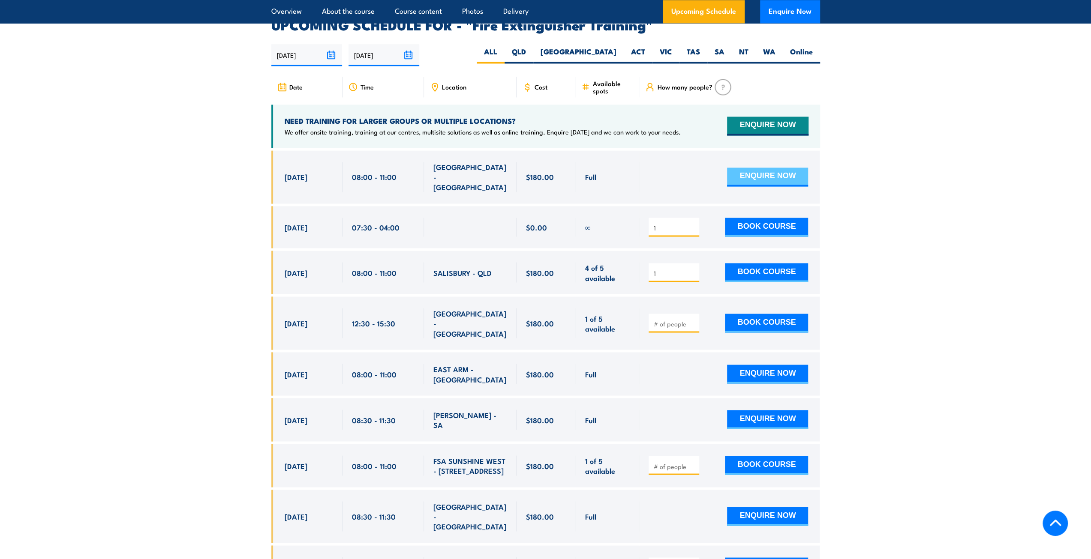
scroll to position [1415, 0]
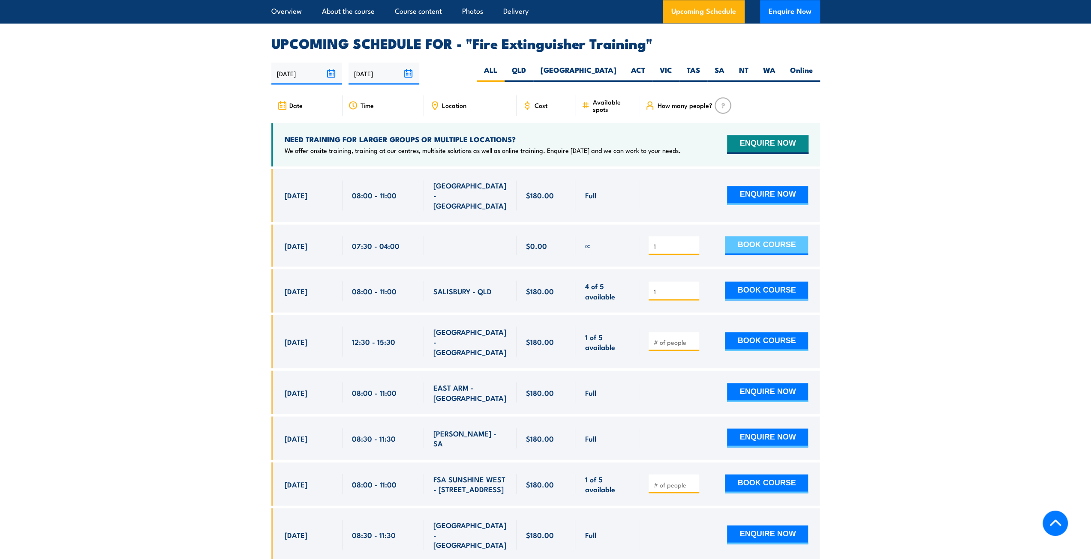
click at [757, 236] on button "BOOK COURSE" at bounding box center [766, 245] width 83 height 19
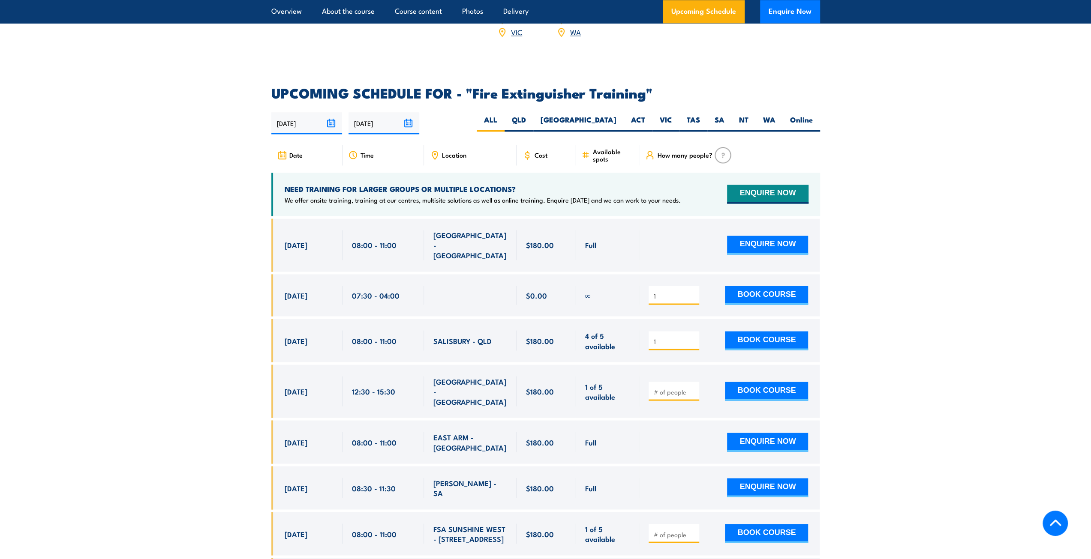
scroll to position [1329, 0]
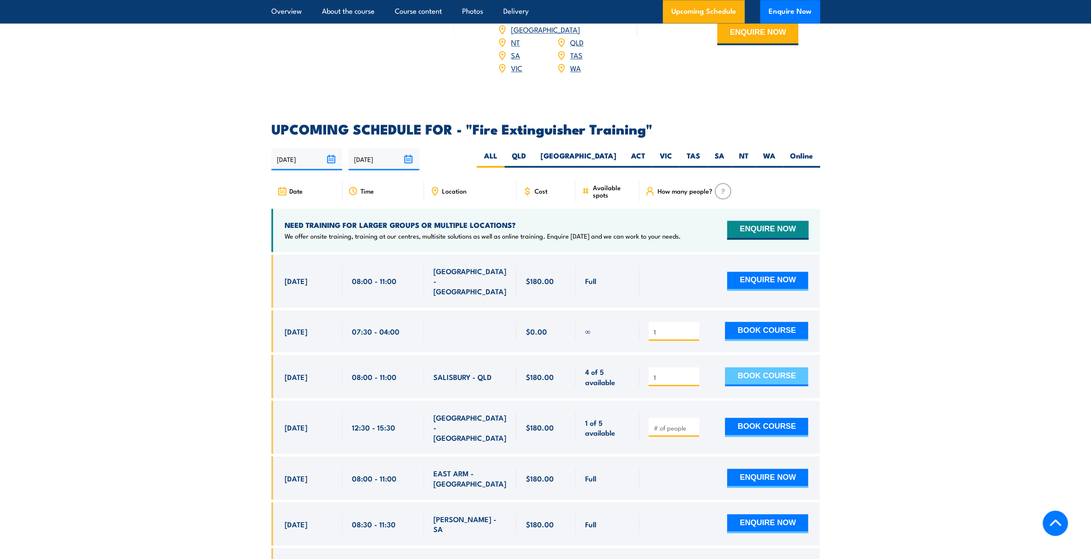
click at [767, 367] on button "BOOK COURSE" at bounding box center [766, 376] width 83 height 19
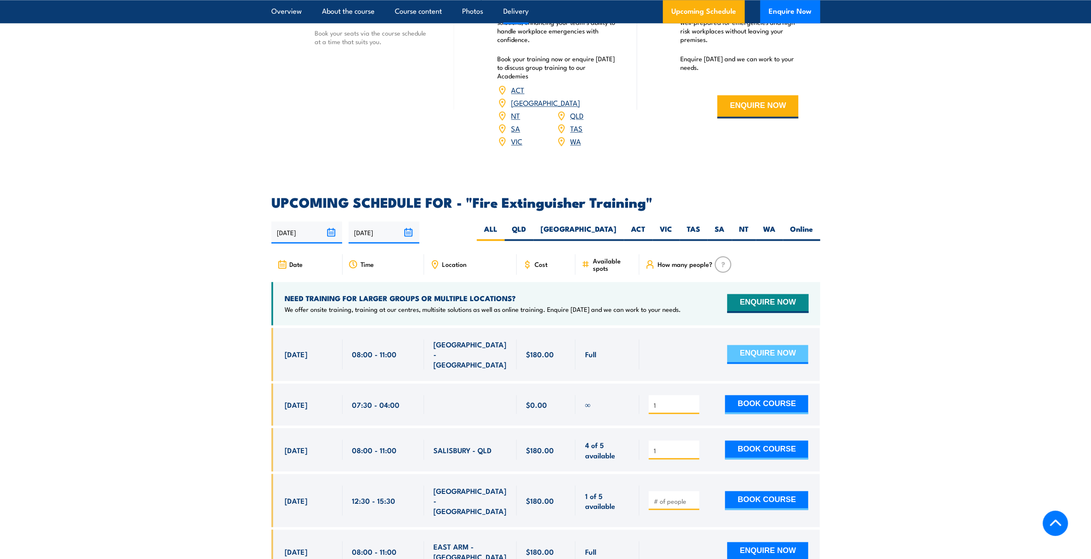
scroll to position [1243, 0]
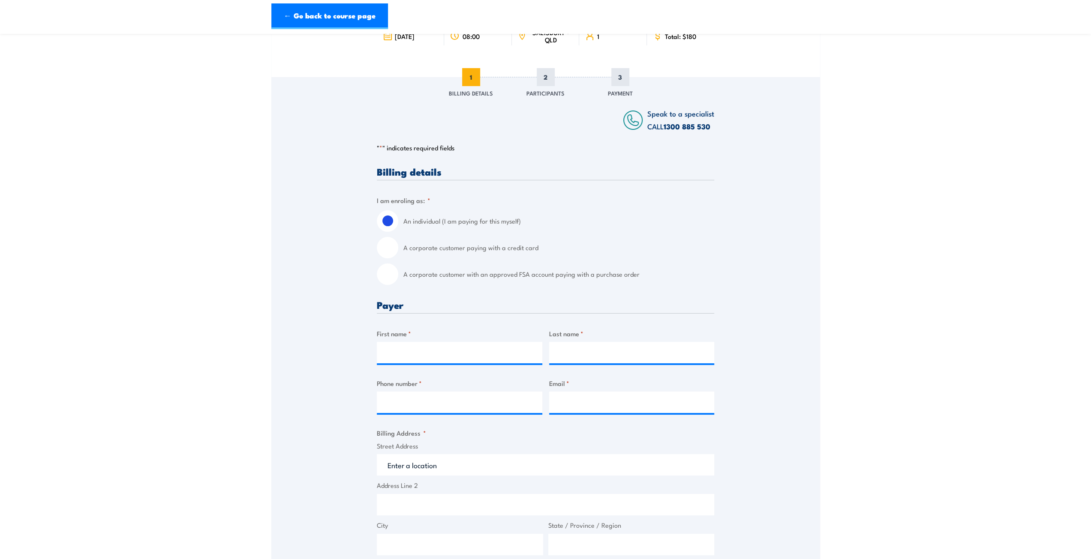
scroll to position [43, 0]
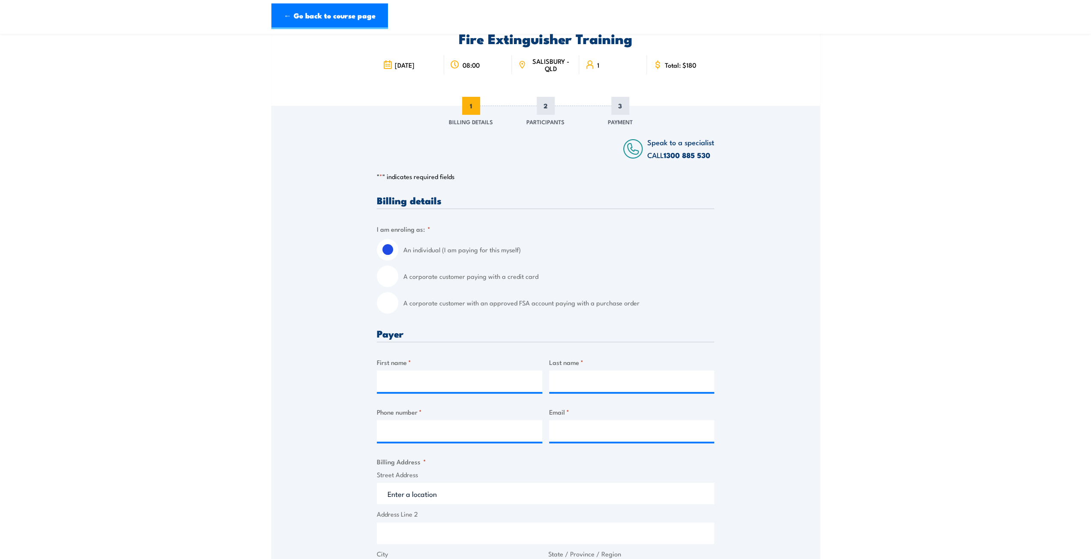
click at [388, 279] on input "A corporate customer paying with a credit card" at bounding box center [387, 276] width 21 height 21
radio input "true"
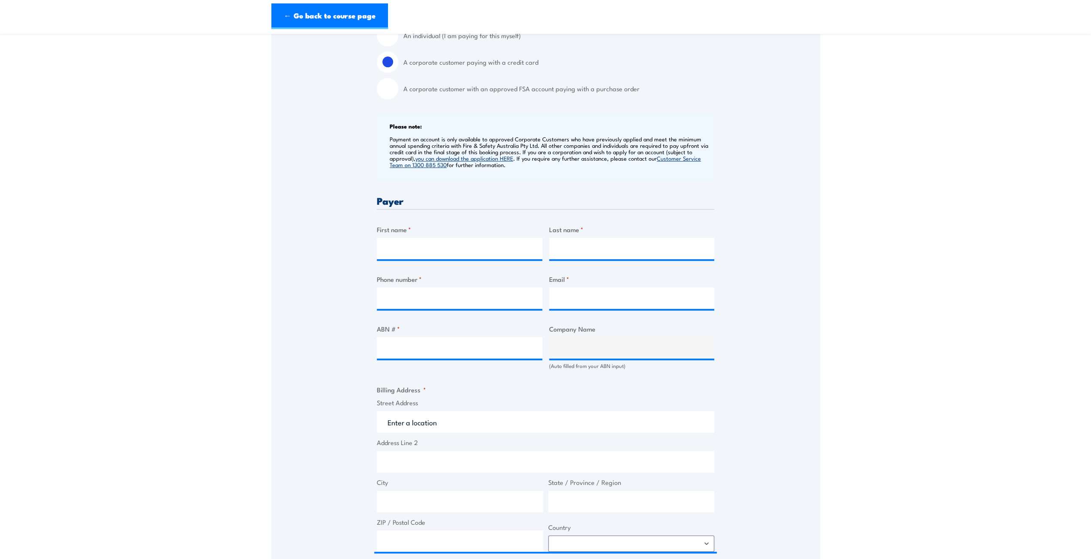
scroll to position [214, 0]
